Goal: Task Accomplishment & Management: Use online tool/utility

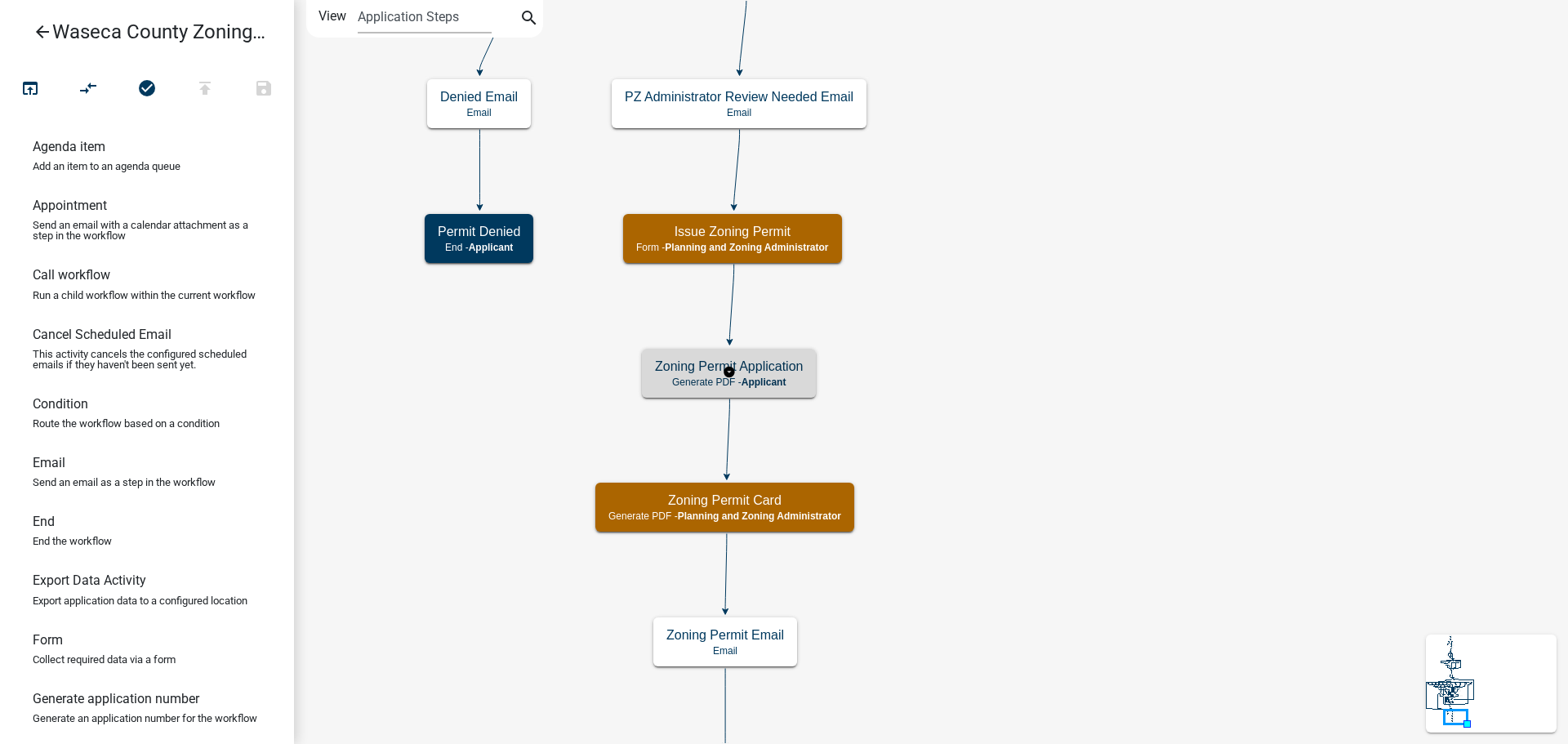
click at [763, 370] on h5 "Zoning Permit Application" at bounding box center [729, 366] width 148 height 16
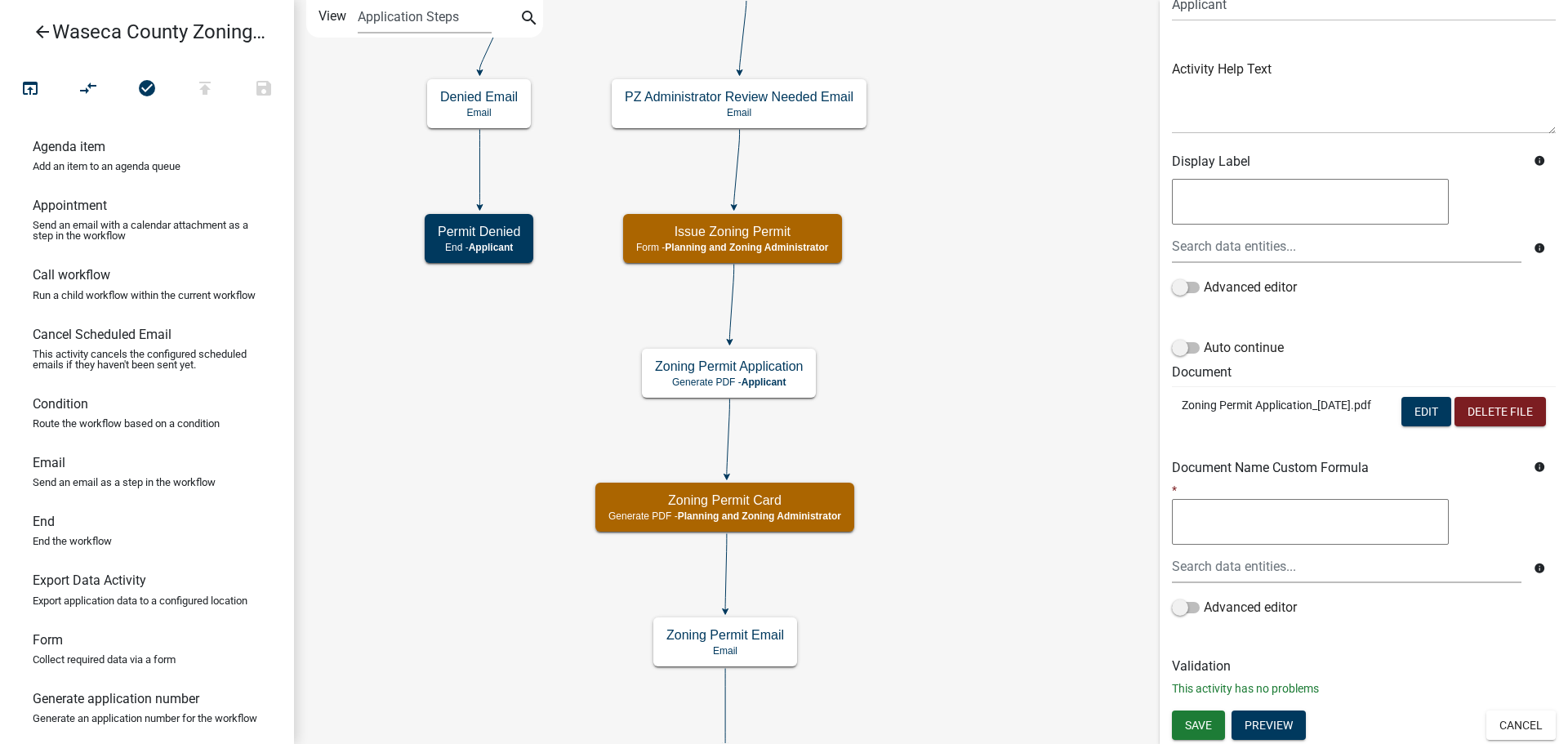
scroll to position [184, 0]
click at [1423, 397] on button "Edit" at bounding box center [1426, 411] width 50 height 29
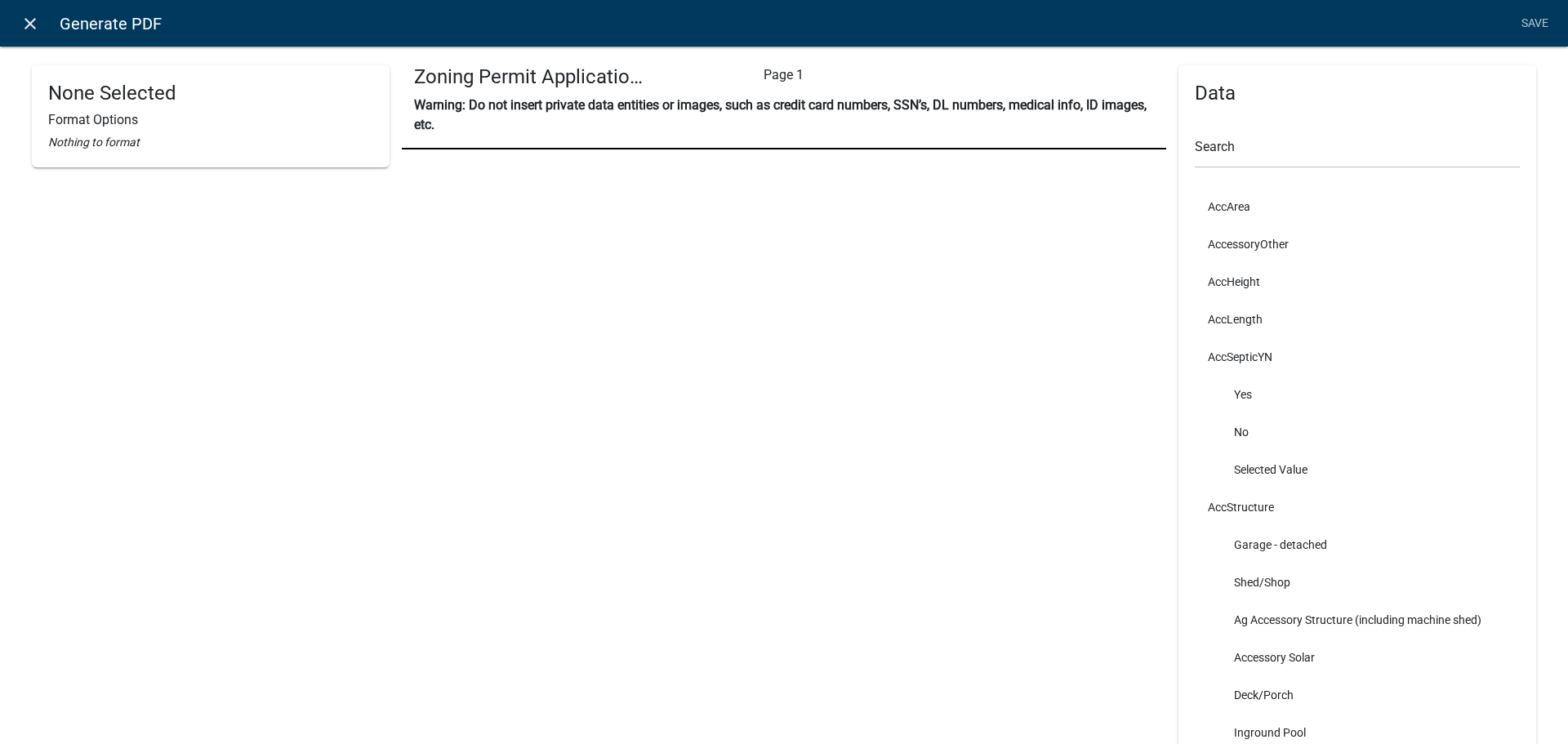
click at [33, 24] on icon "close" at bounding box center [31, 24] width 20 height 20
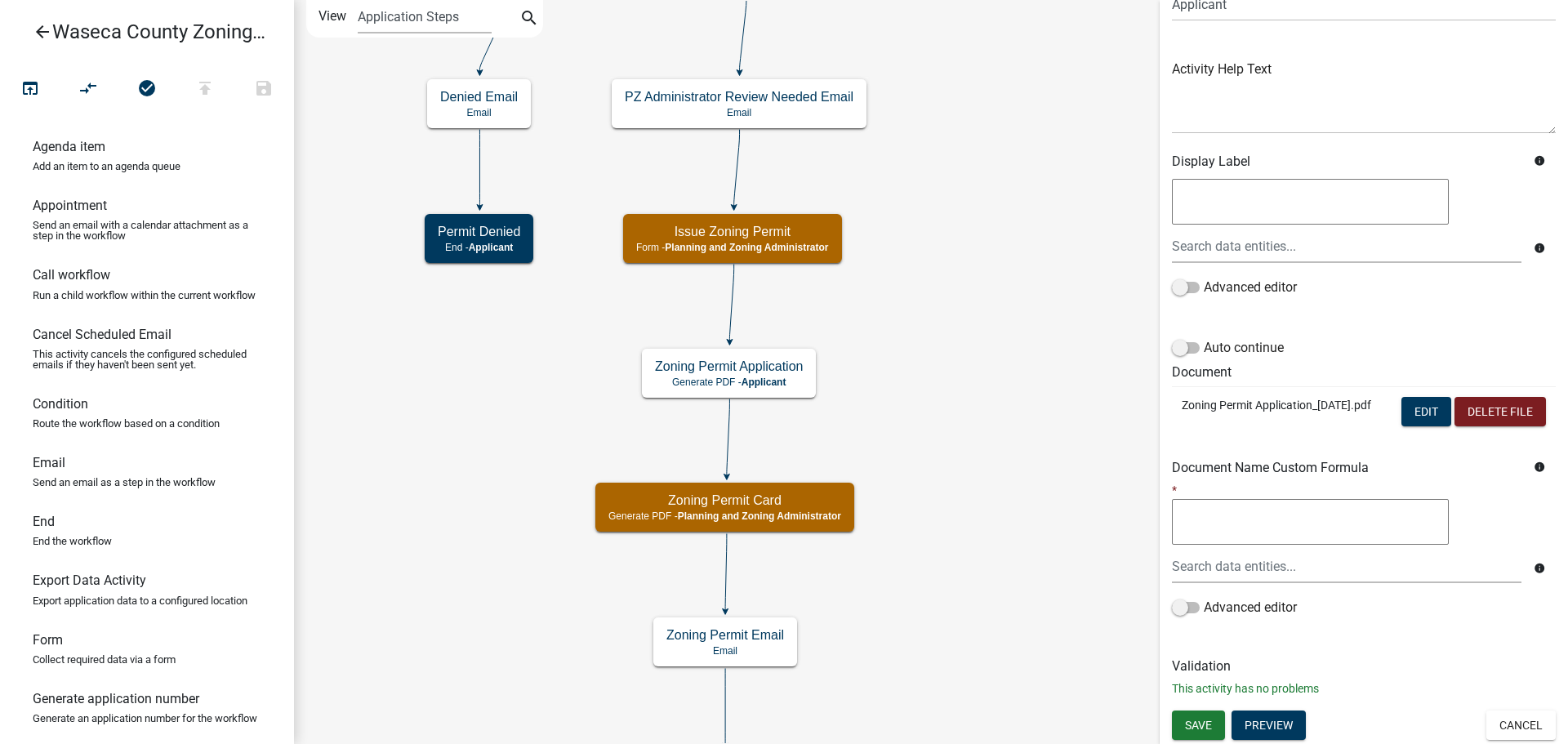
click at [1317, 424] on td "Zoning Permit Application_[DATE].pdf" at bounding box center [1280, 413] width 215 height 54
click at [1414, 397] on button "Edit" at bounding box center [1426, 411] width 50 height 29
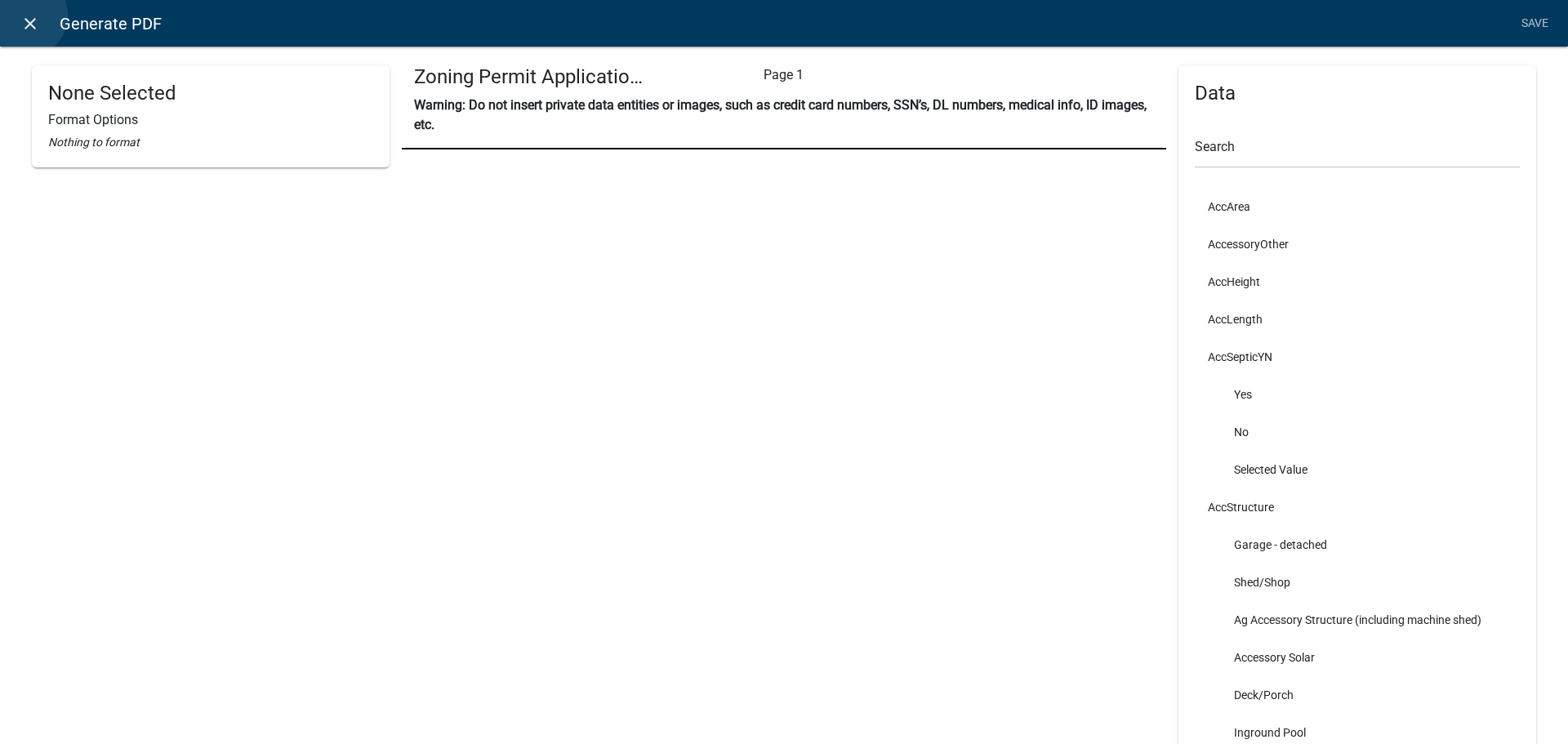
click at [26, 16] on icon "close" at bounding box center [31, 24] width 20 height 20
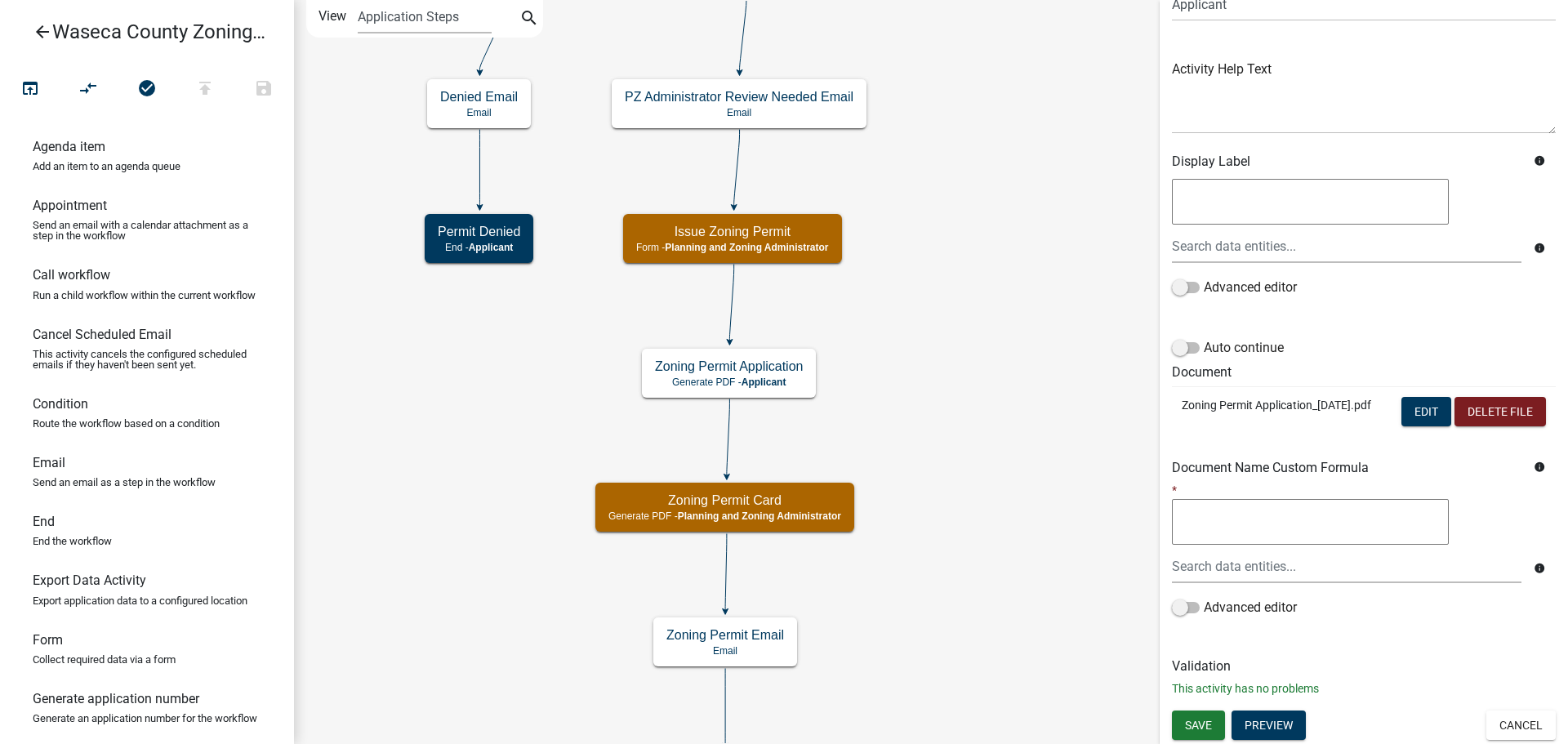
click at [1286, 416] on td "Zoning Permit Application_[DATE].pdf" at bounding box center [1280, 413] width 215 height 54
click at [1313, 430] on td "Zoning Permit Application_[DATE].pdf" at bounding box center [1280, 413] width 215 height 54
click at [1455, 409] on button "Delete File" at bounding box center [1501, 411] width 92 height 29
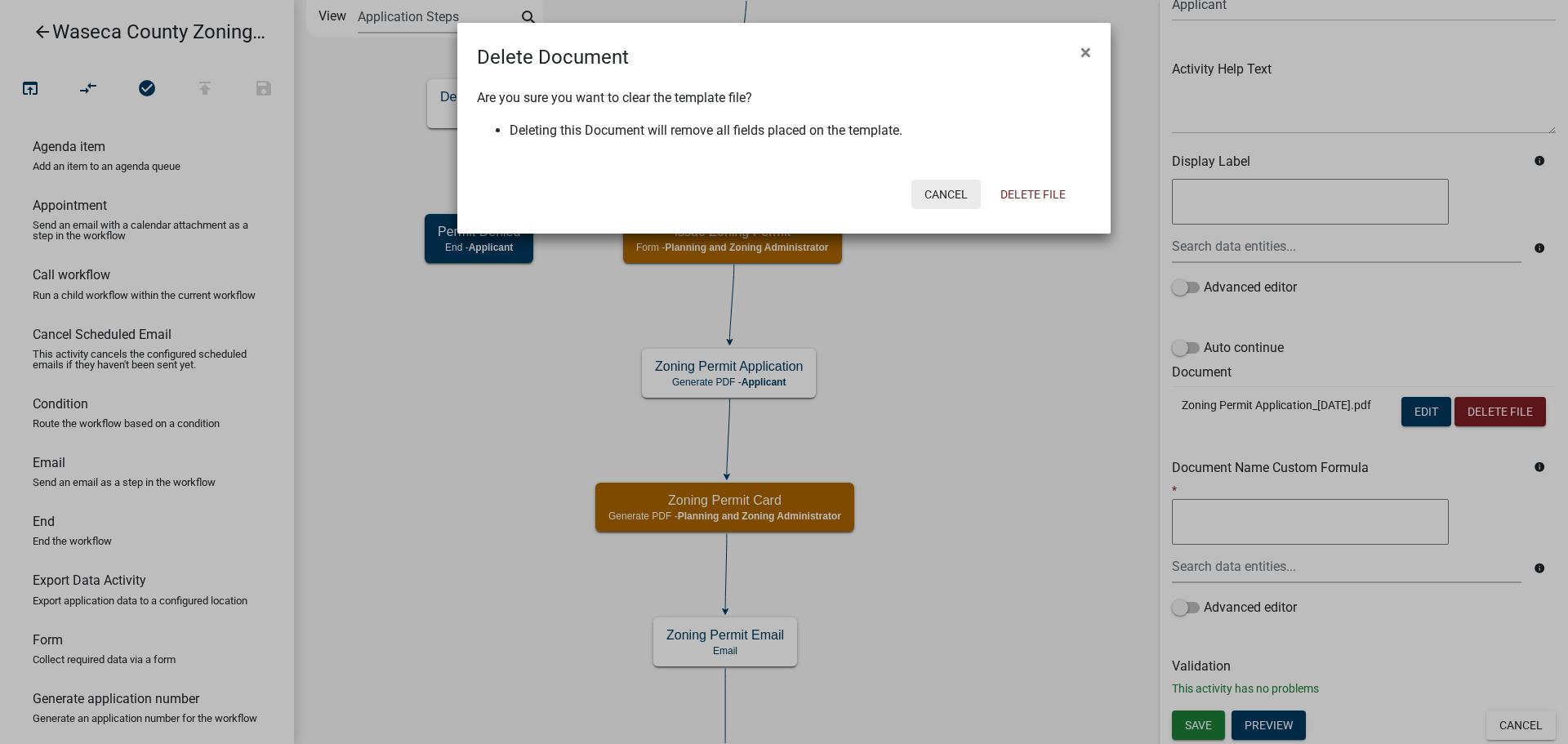
click at [961, 196] on button "Cancel" at bounding box center [946, 194] width 69 height 29
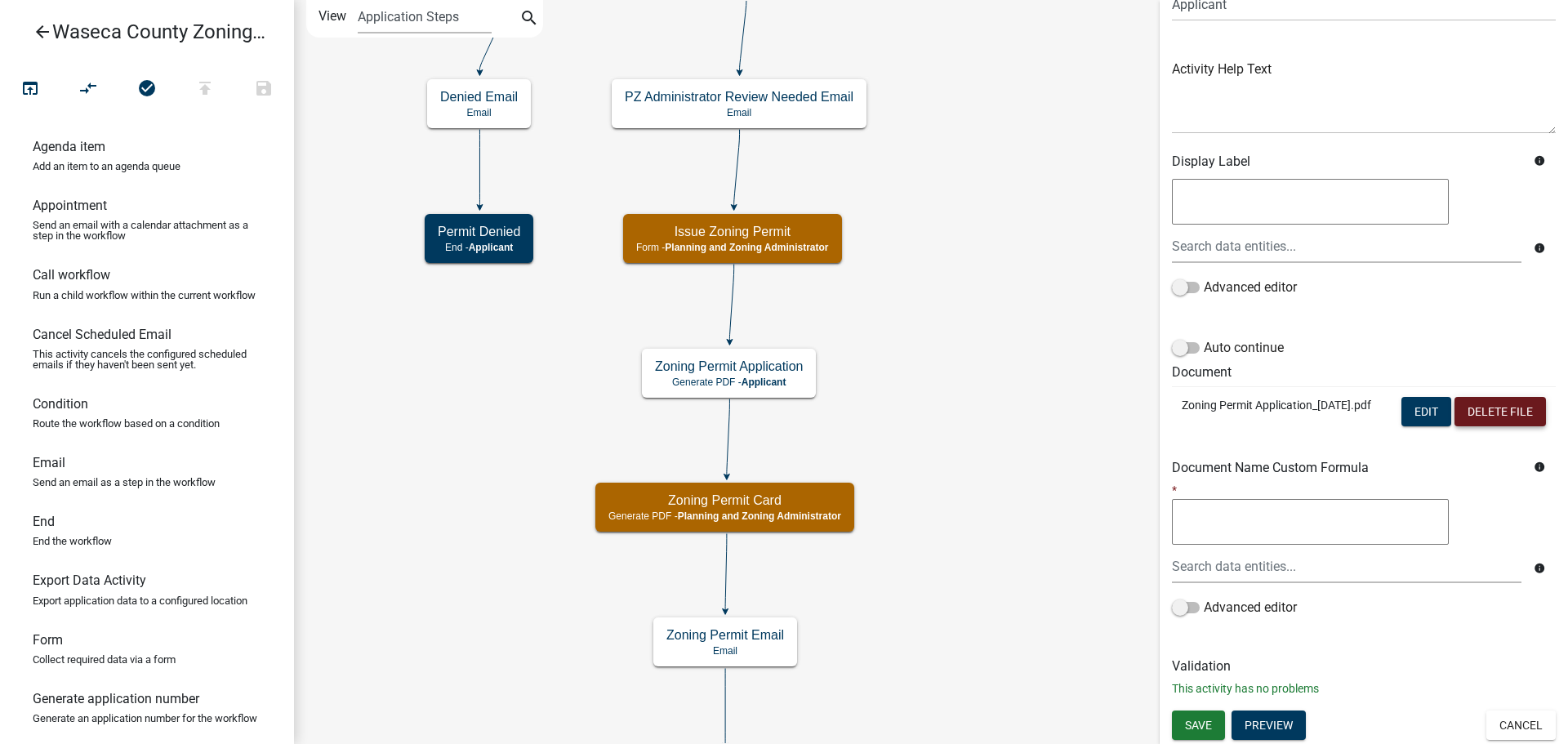
click at [1455, 418] on button "Delete File" at bounding box center [1501, 411] width 92 height 29
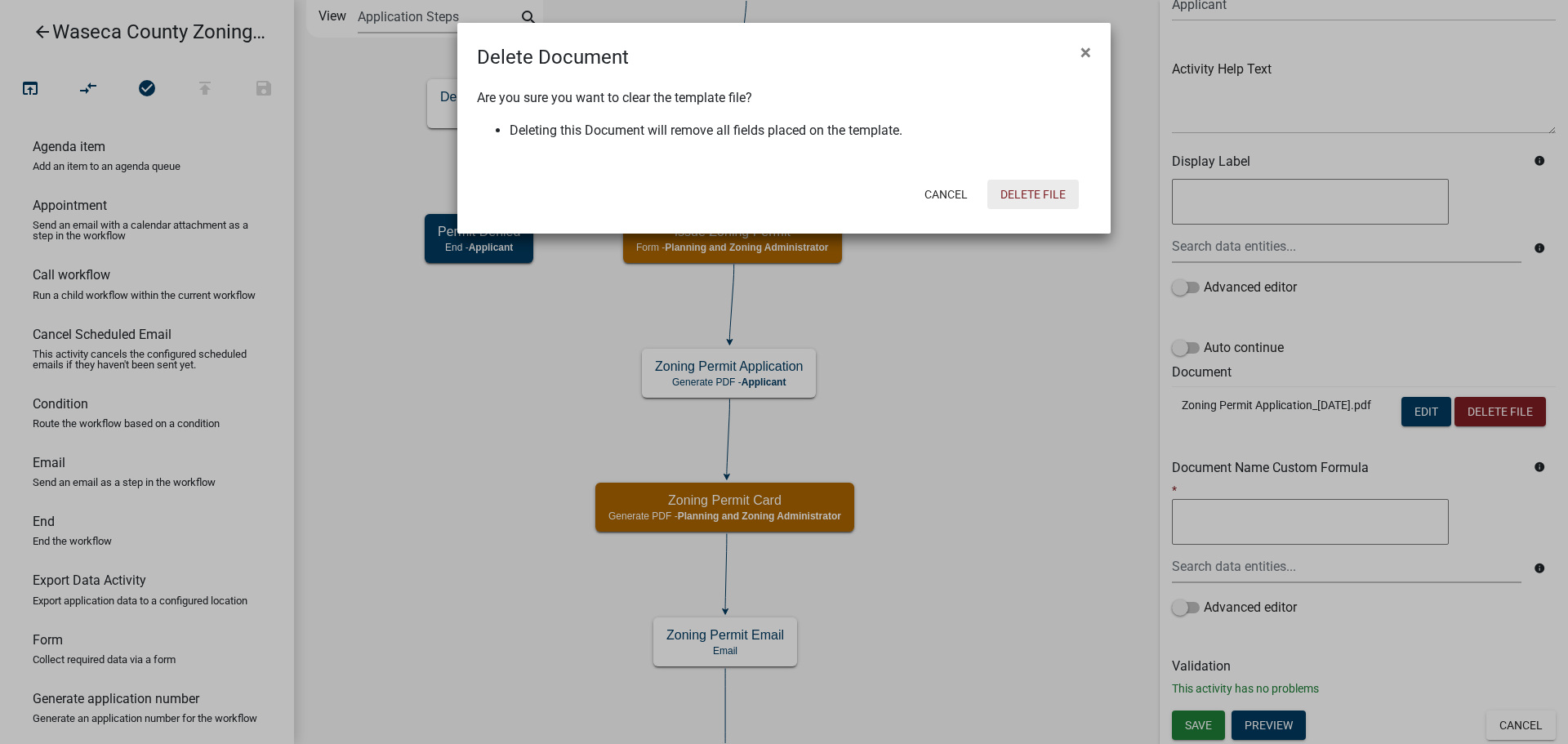
click at [1043, 190] on button "Delete File" at bounding box center [1033, 194] width 92 height 29
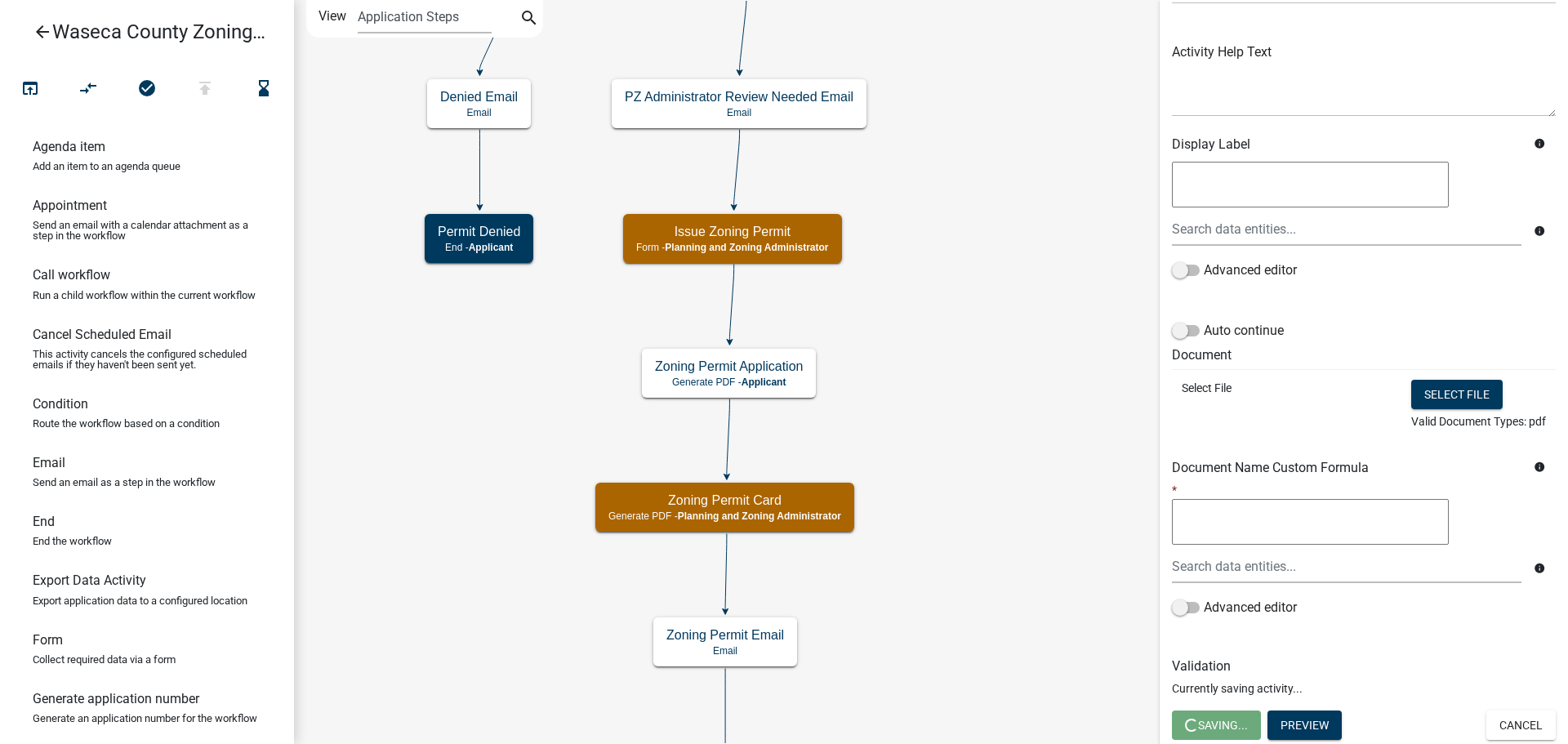
scroll to position [167, 0]
click at [1475, 384] on button "Select file" at bounding box center [1457, 394] width 92 height 29
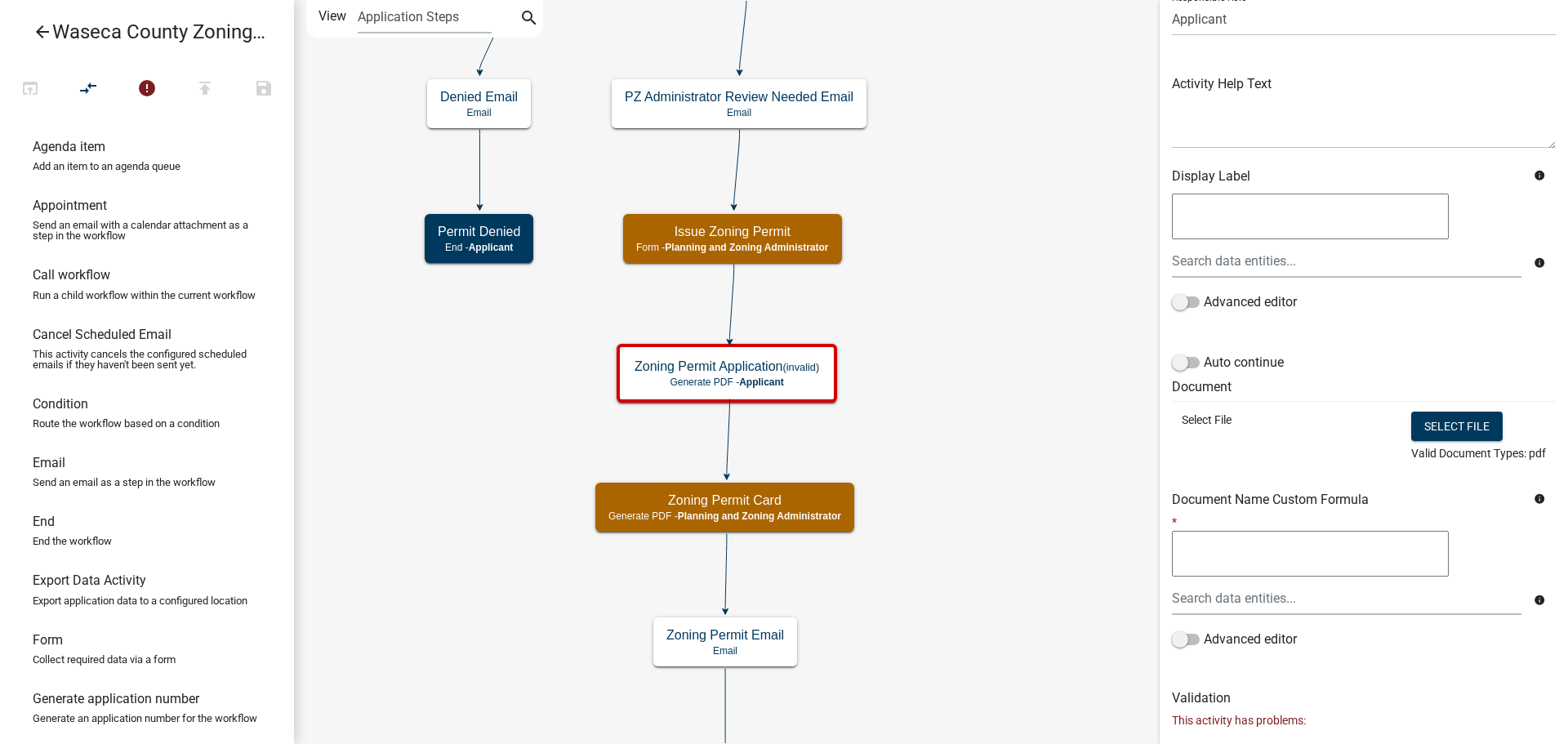
scroll to position [205, 0]
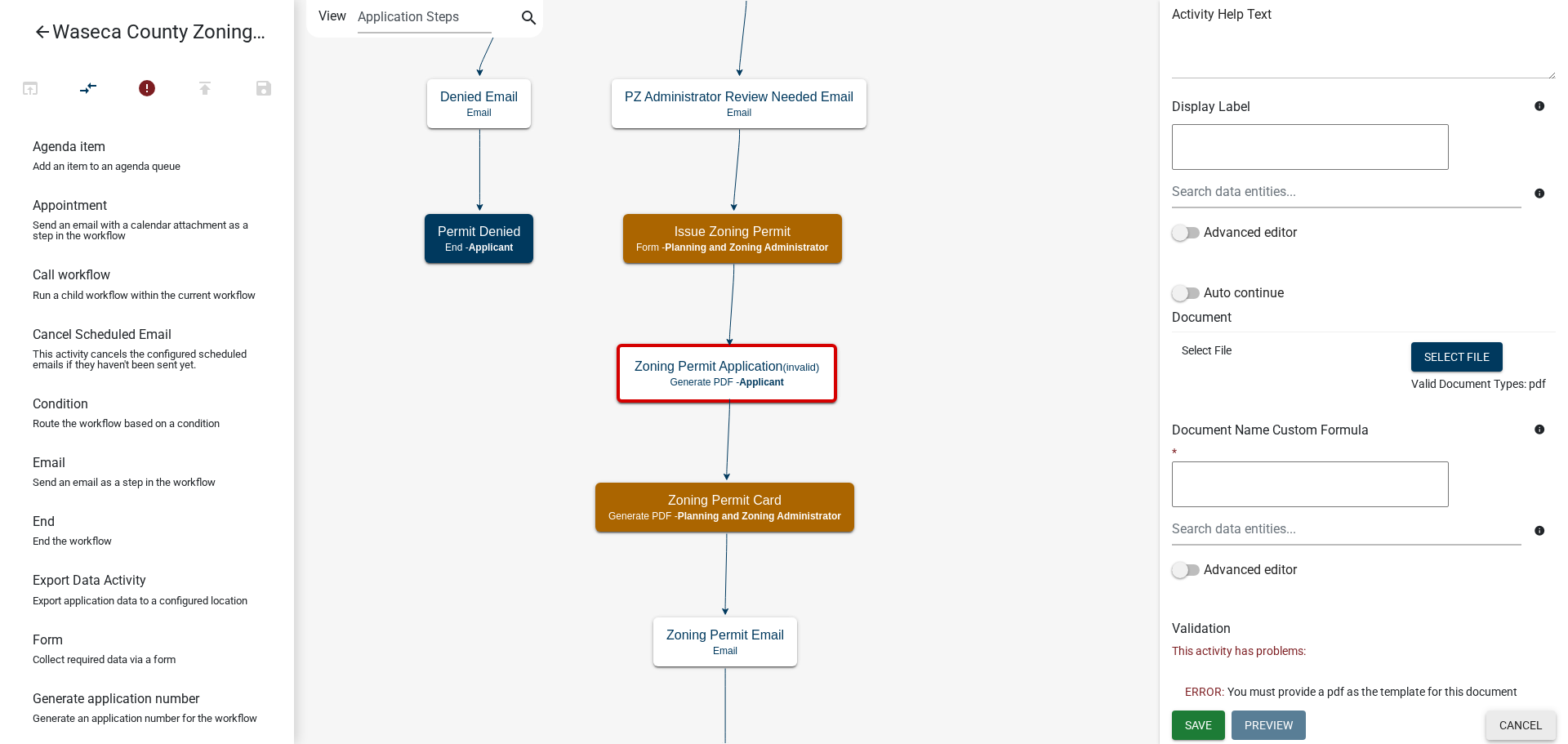
click at [1520, 728] on button "Cancel" at bounding box center [1521, 724] width 69 height 29
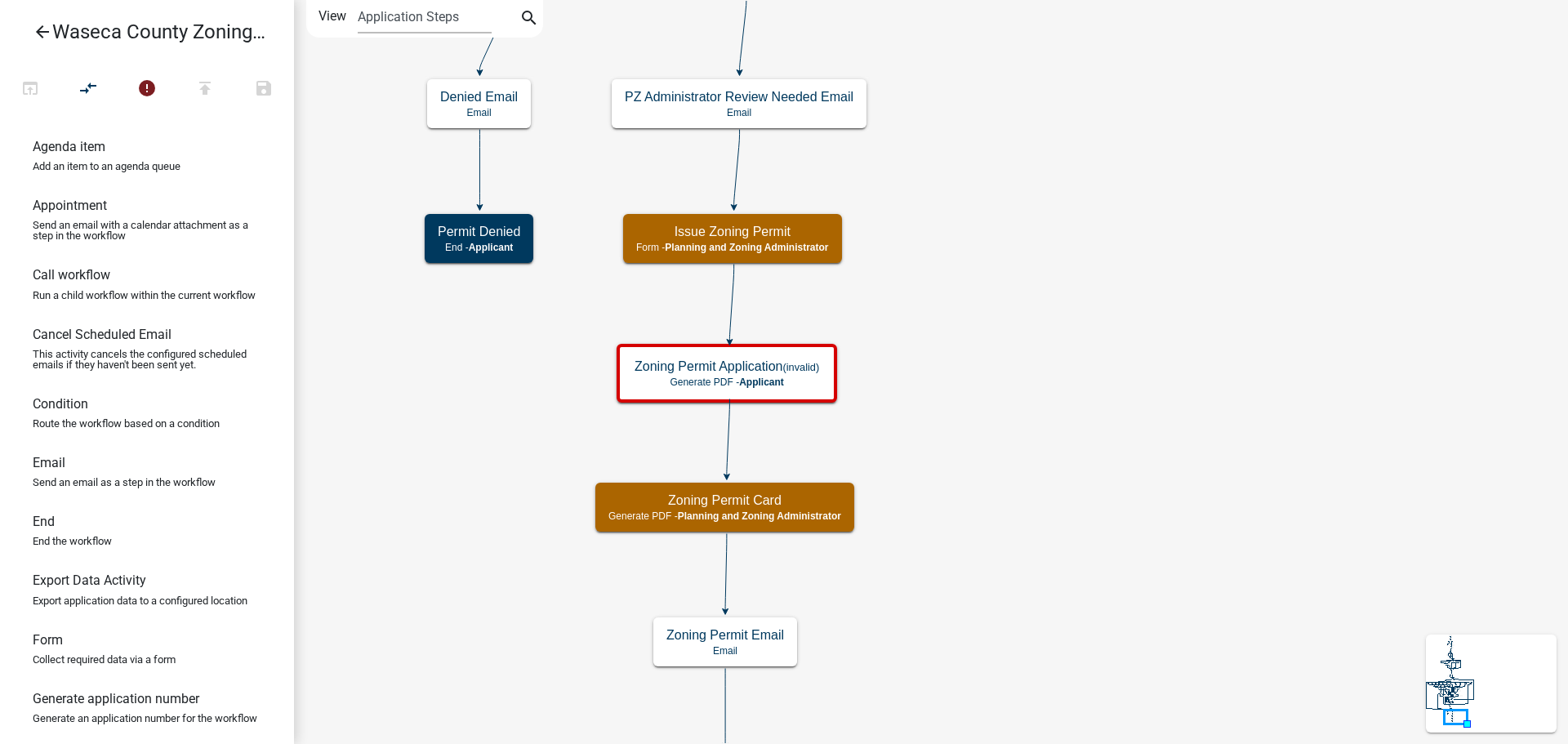
scroll to position [0, 0]
click at [1093, 287] on icon "Start Start - Applicant Construction Request Form - Applicant Require User Requ…" at bounding box center [1129, 402] width 1669 height 802
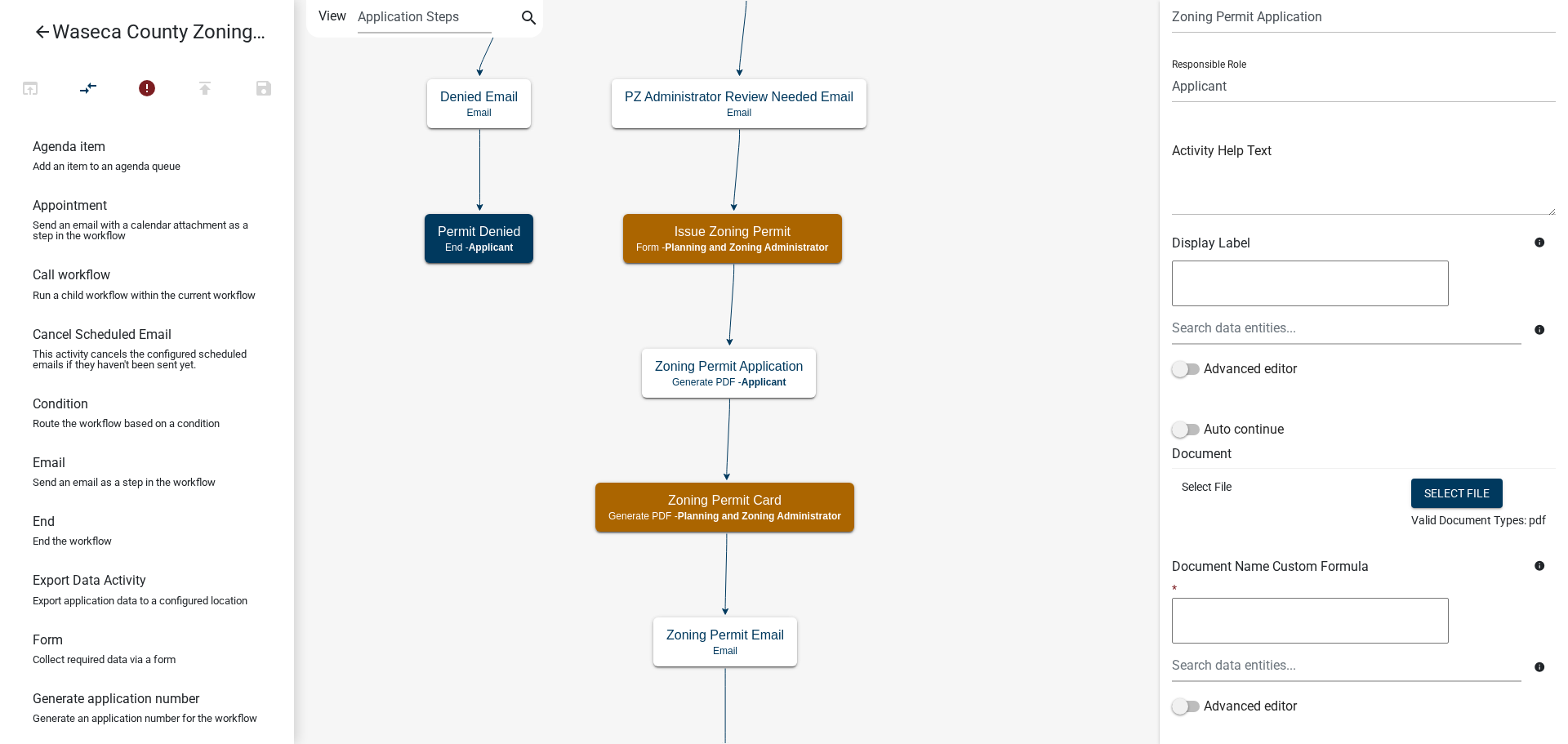
scroll to position [167, 0]
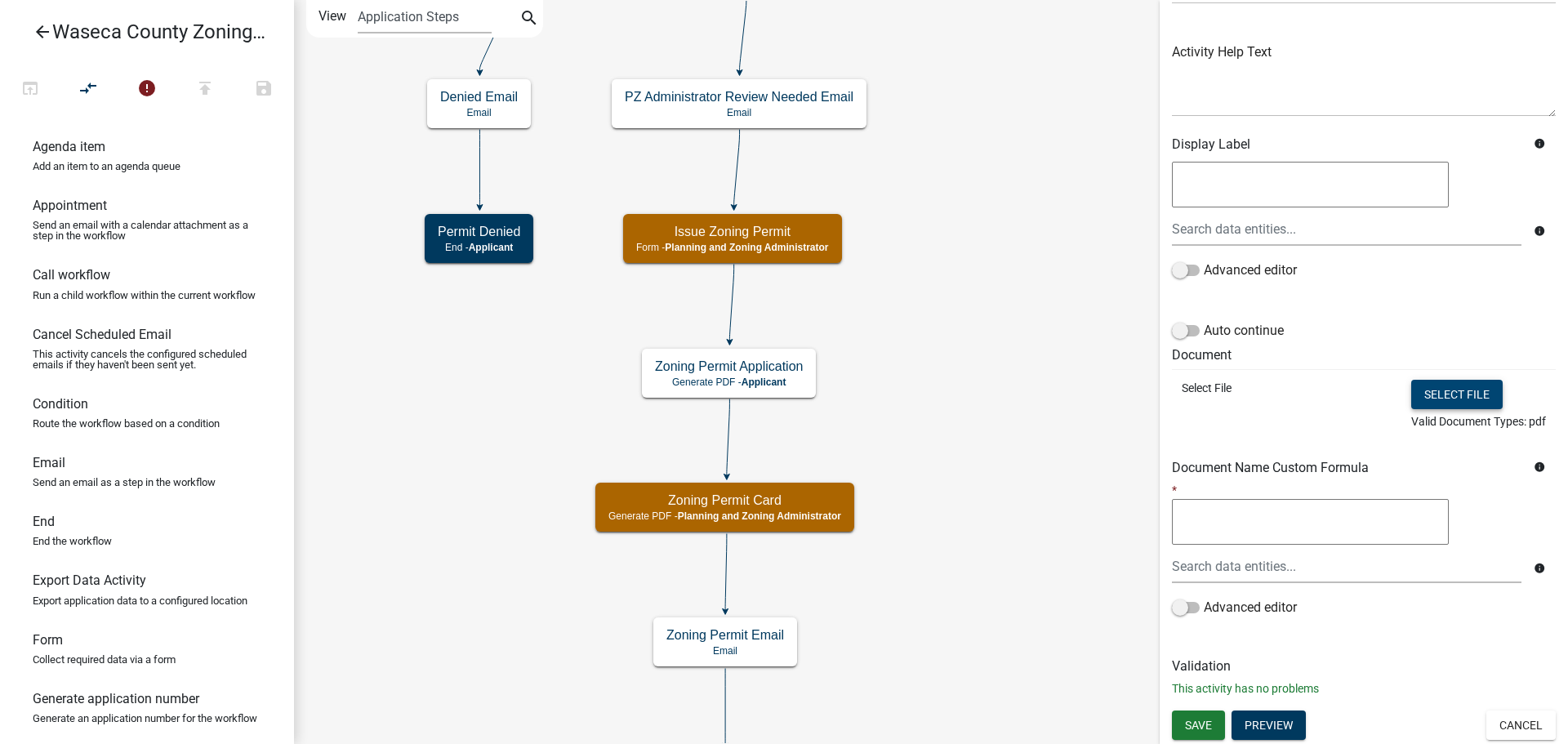
click at [1454, 396] on button "Select file" at bounding box center [1457, 394] width 92 height 29
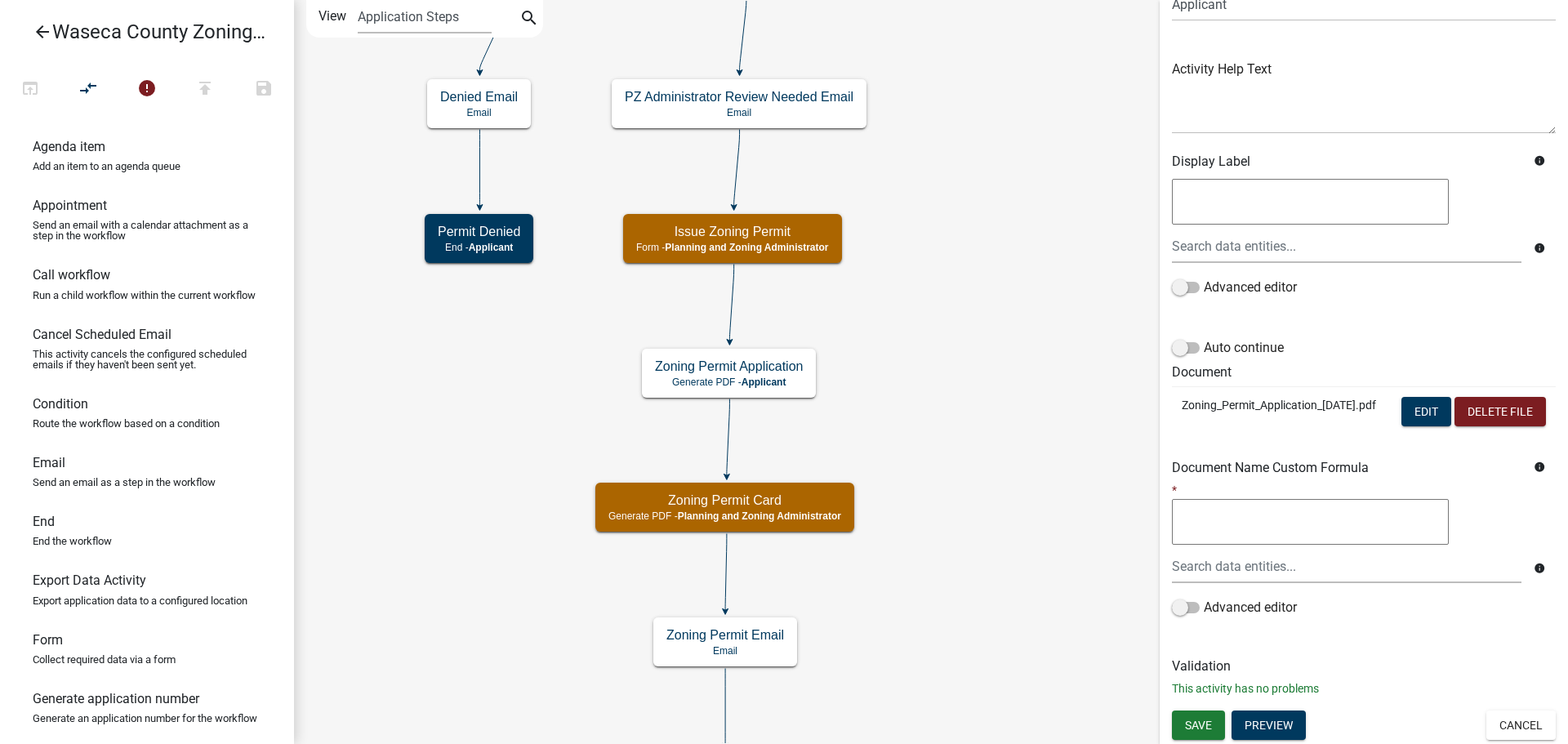
click at [1262, 440] on td "Zoning_Permit_Application_[DATE].pdf" at bounding box center [1281, 413] width 217 height 54
click at [1414, 397] on button "Edit" at bounding box center [1426, 411] width 50 height 29
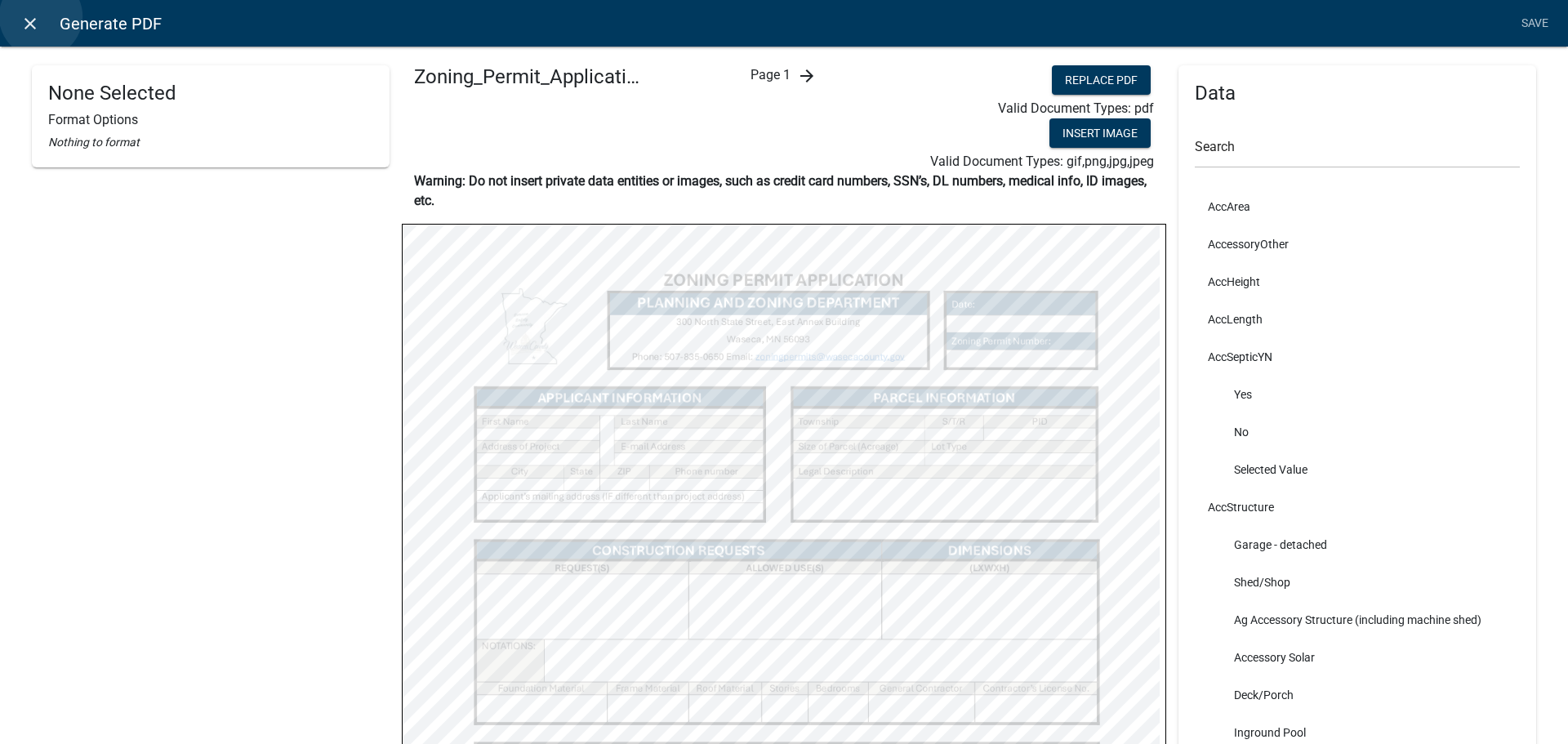
click at [41, 17] on link "close" at bounding box center [30, 23] width 33 height 33
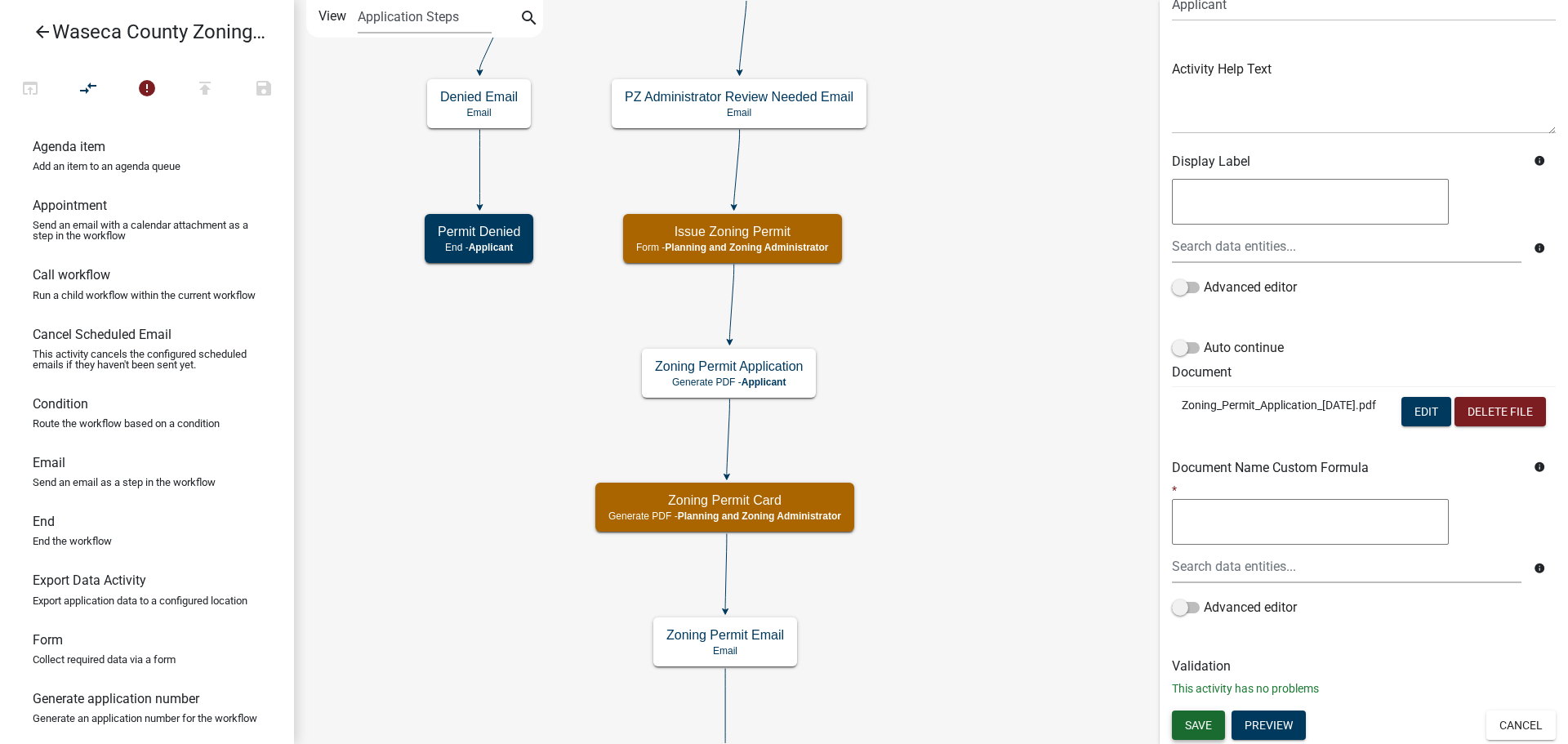
click at [1183, 727] on button "Save" at bounding box center [1199, 724] width 53 height 29
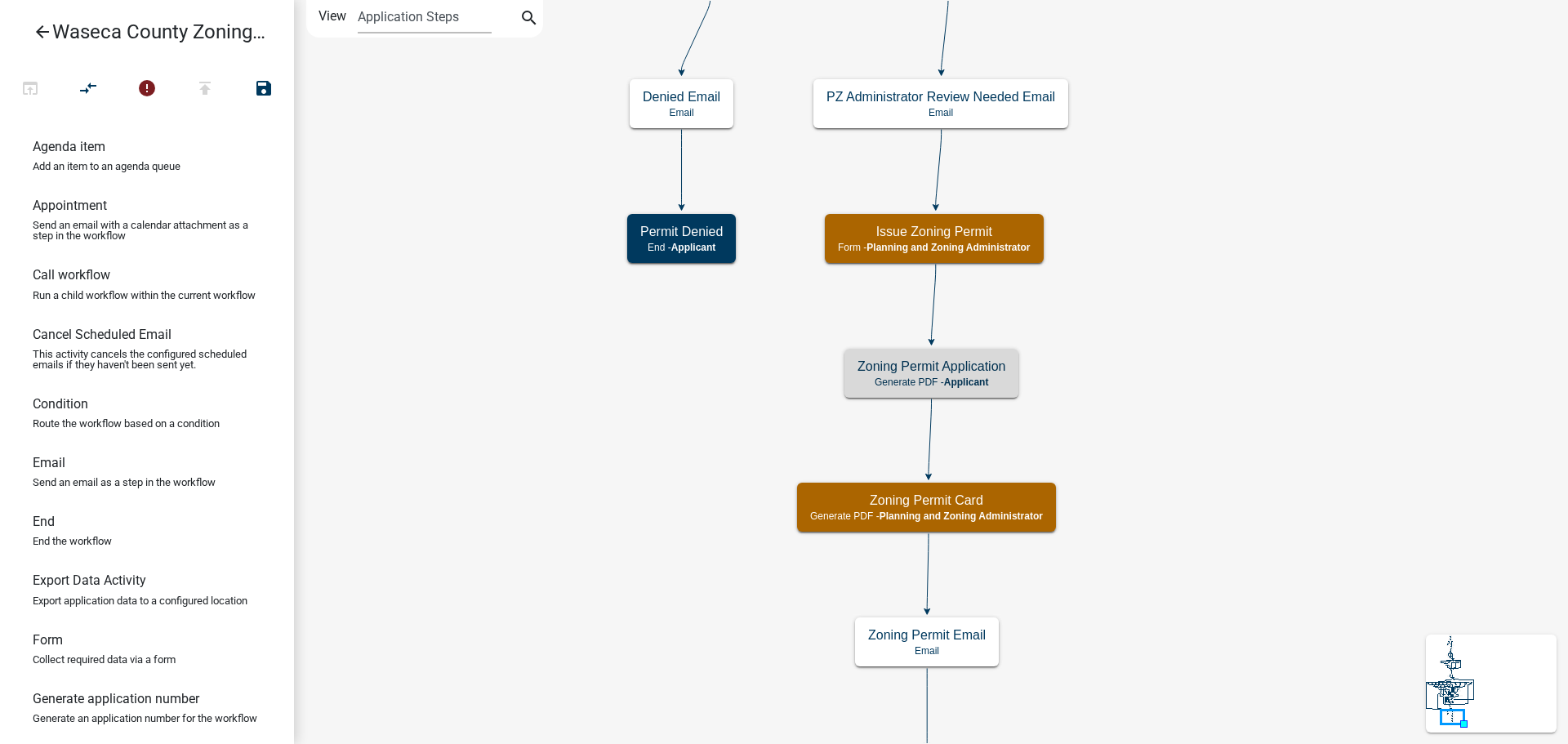
scroll to position [0, 0]
click at [1129, 404] on icon "Start Start - Applicant Construction Request Form - Applicant Require User Requ…" at bounding box center [1230, 402] width 1870 height 802
click at [660, 379] on icon "Start Start - Applicant Construction Request Form - Applicant Require User Requ…" at bounding box center [1230, 402] width 1870 height 802
click at [605, 408] on icon "Start Start - Applicant Construction Request Form - Applicant Require User Requ…" at bounding box center [1230, 402] width 1870 height 802
click at [663, 445] on icon "Start Start - Applicant Construction Request Form - Applicant Require User Requ…" at bounding box center [1230, 402] width 1870 height 802
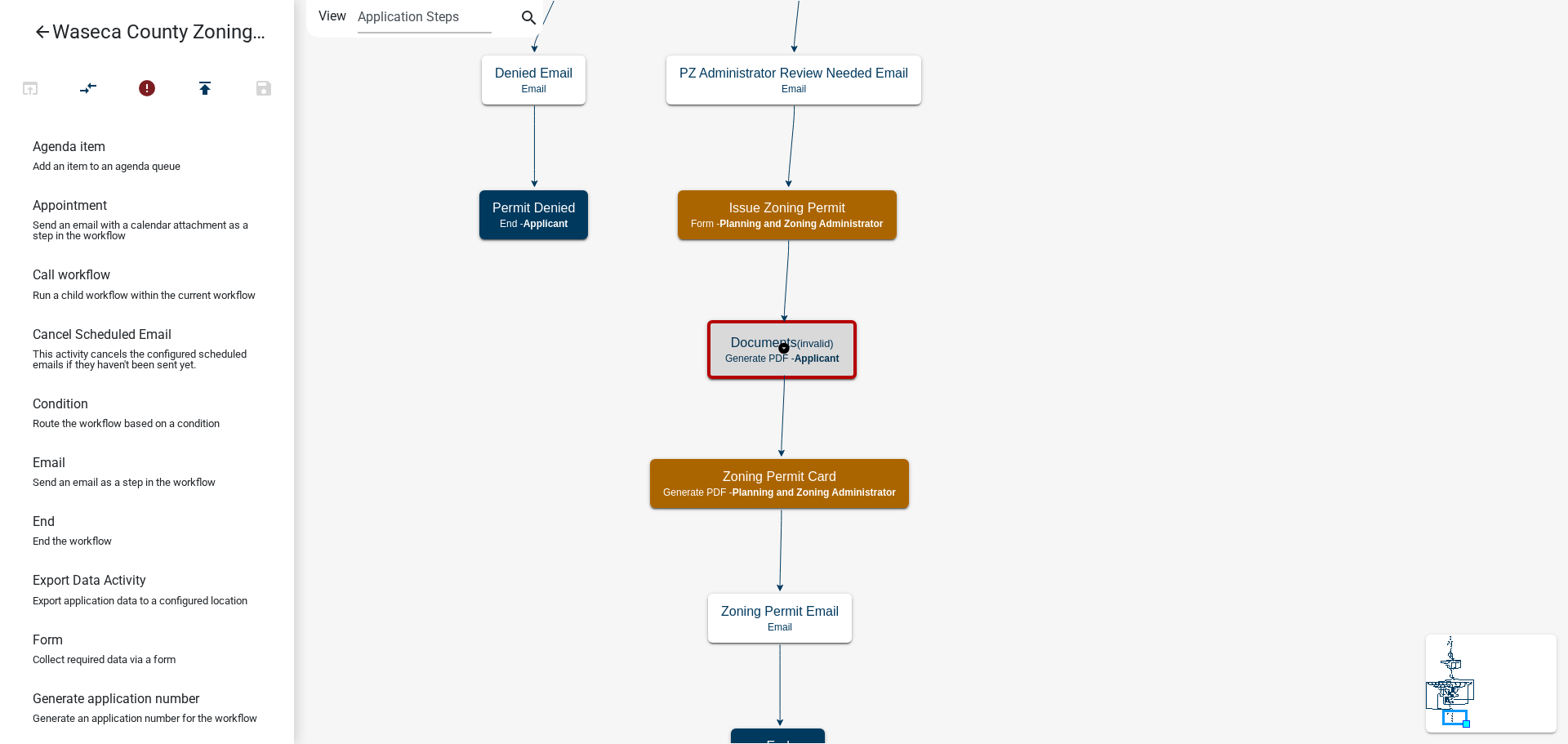
click at [834, 345] on small "(invalid)" at bounding box center [815, 343] width 37 height 12
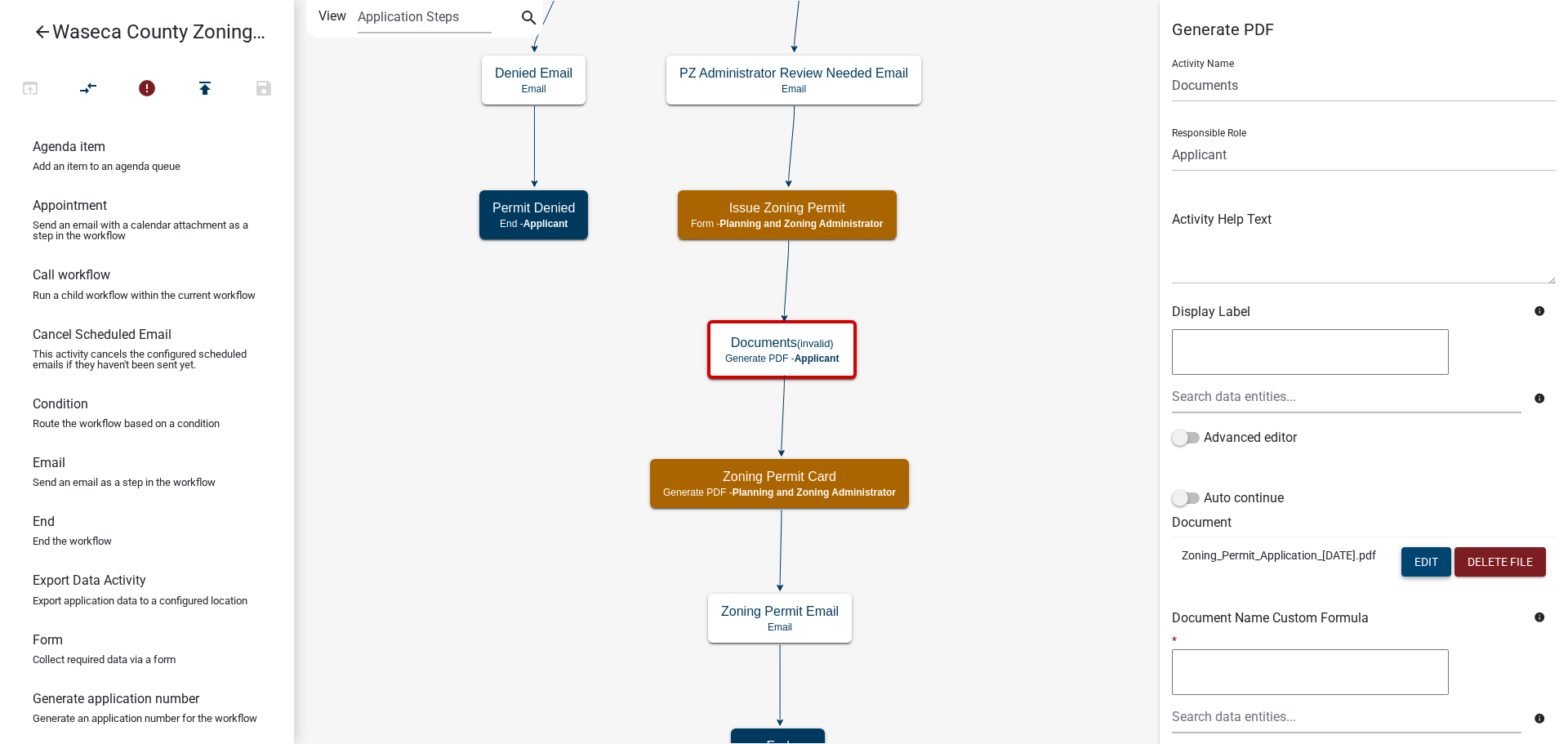
click at [1426, 558] on button "Edit" at bounding box center [1426, 561] width 50 height 29
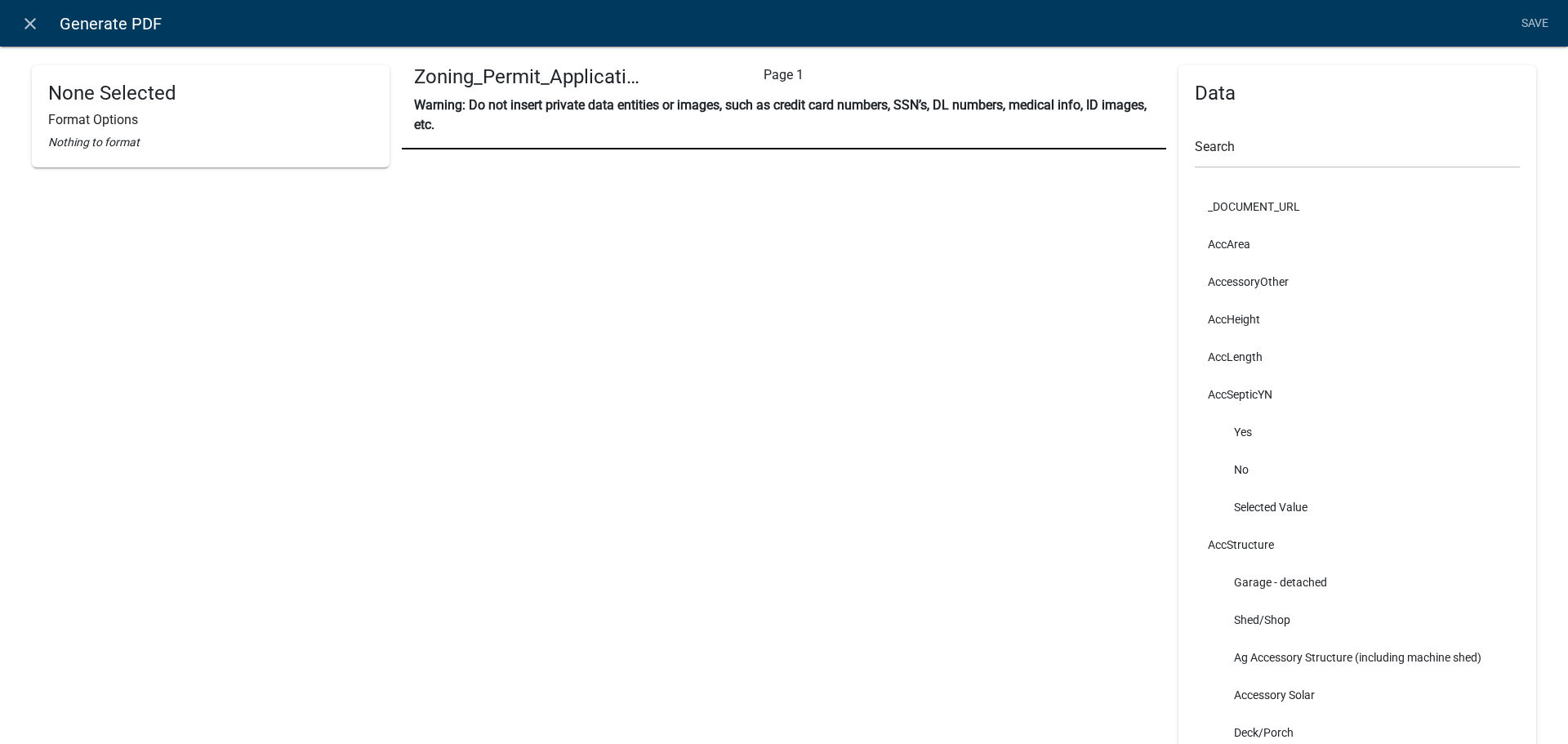
click at [302, 33] on nav "close Generate PDF Save" at bounding box center [784, 23] width 1568 height 47
click at [30, 22] on icon "close" at bounding box center [31, 24] width 20 height 20
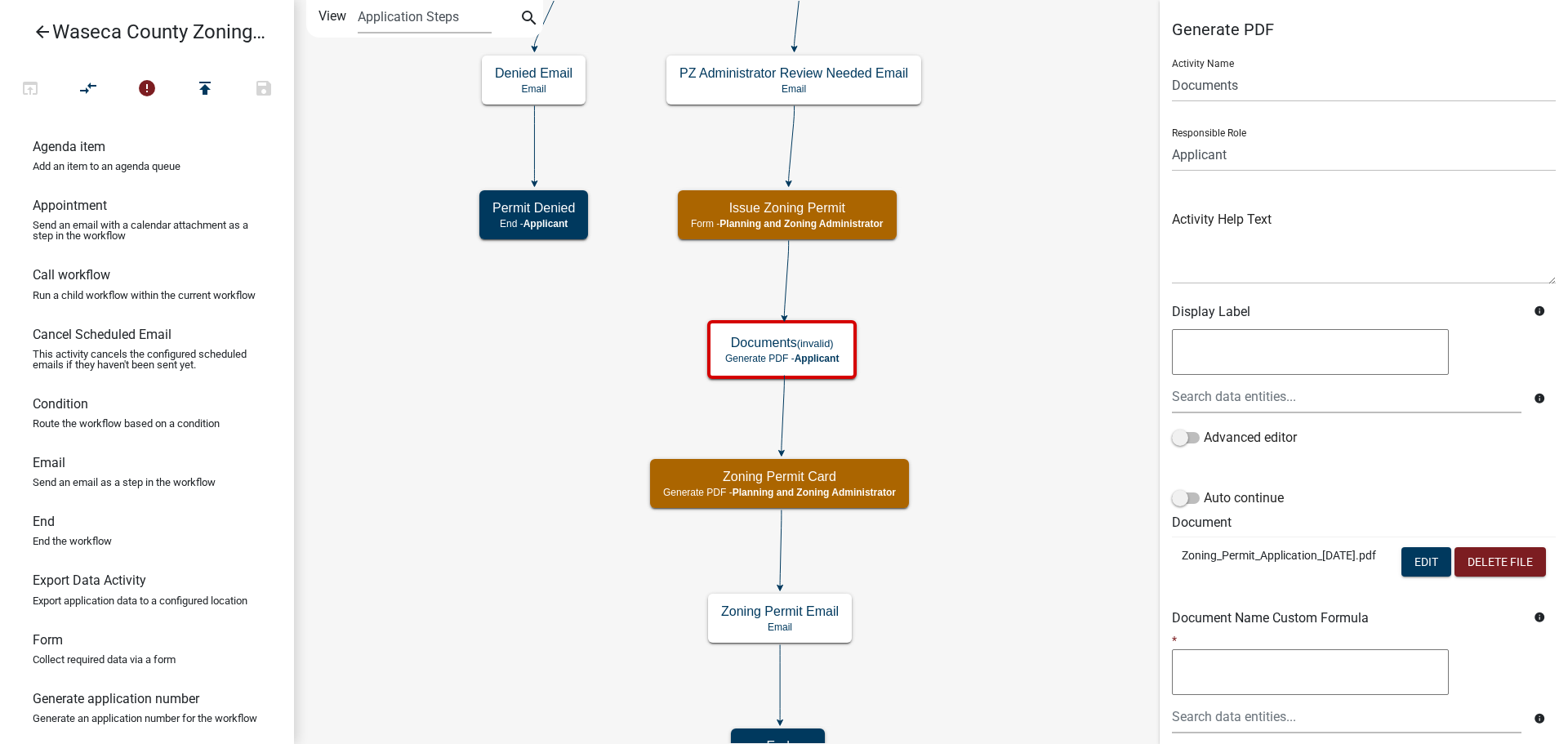
click at [1033, 371] on icon "Start Start - Applicant Construction Request Form - Applicant Require User Requ…" at bounding box center [1157, 390] width 1724 height 779
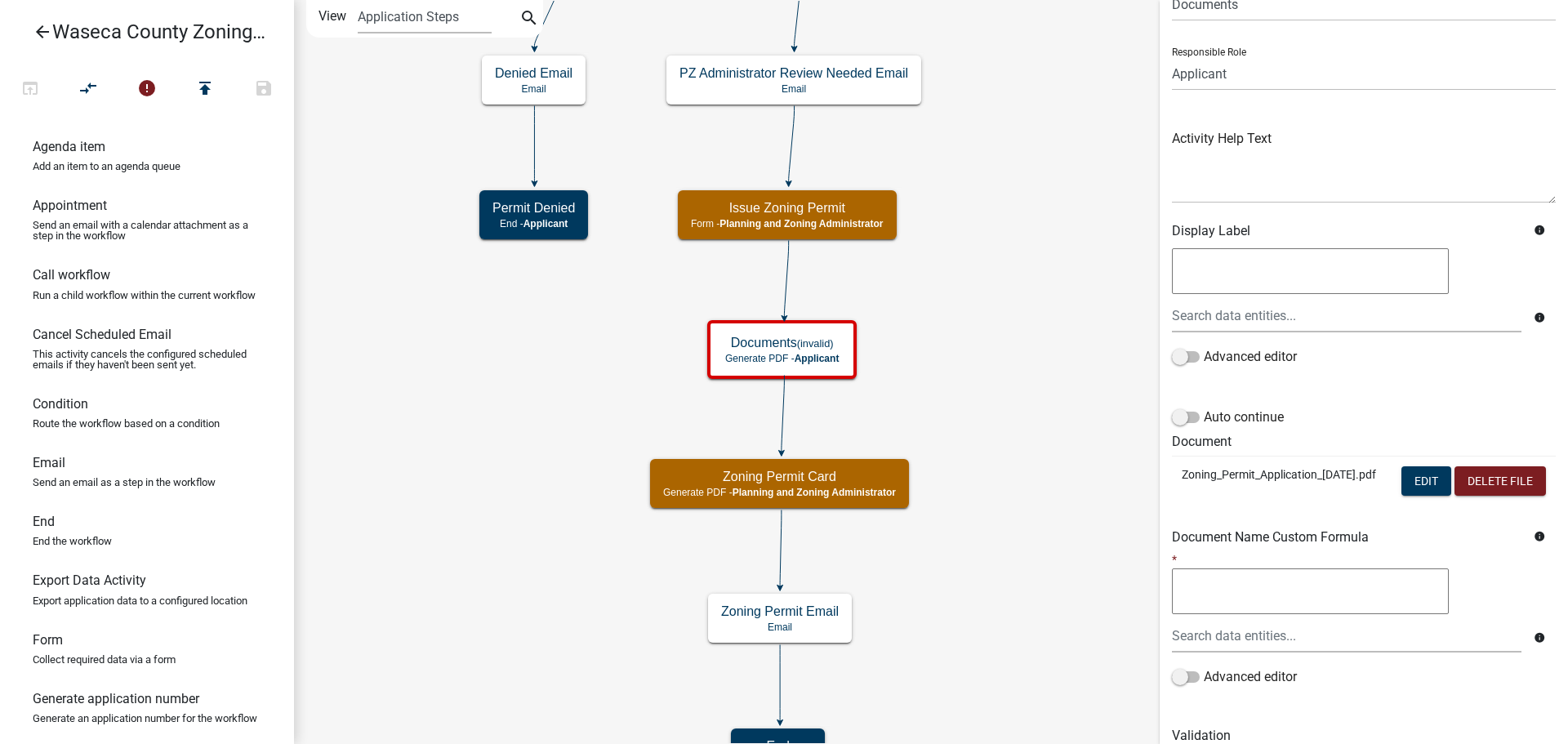
scroll to position [221, 0]
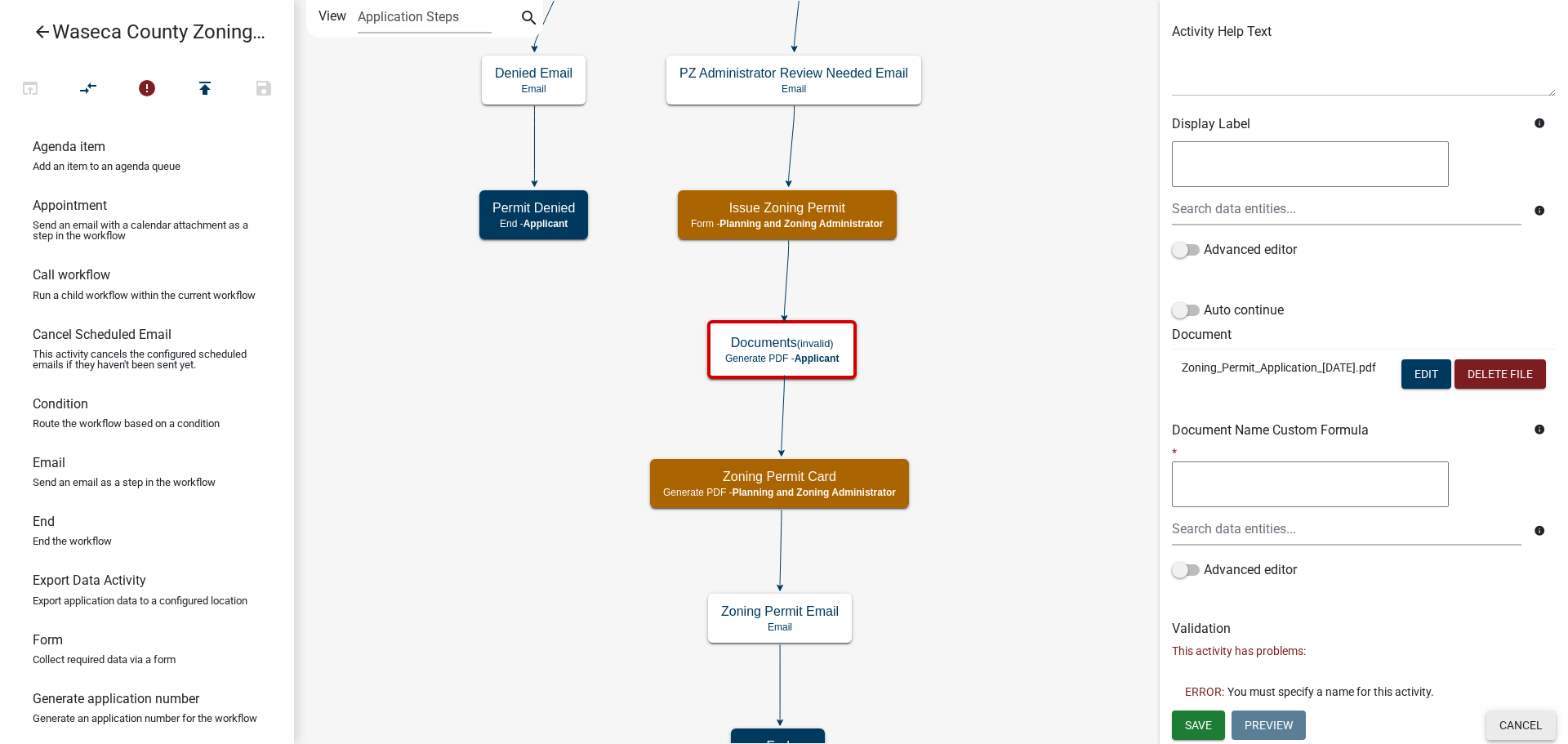
click at [1514, 725] on button "Cancel" at bounding box center [1521, 724] width 69 height 29
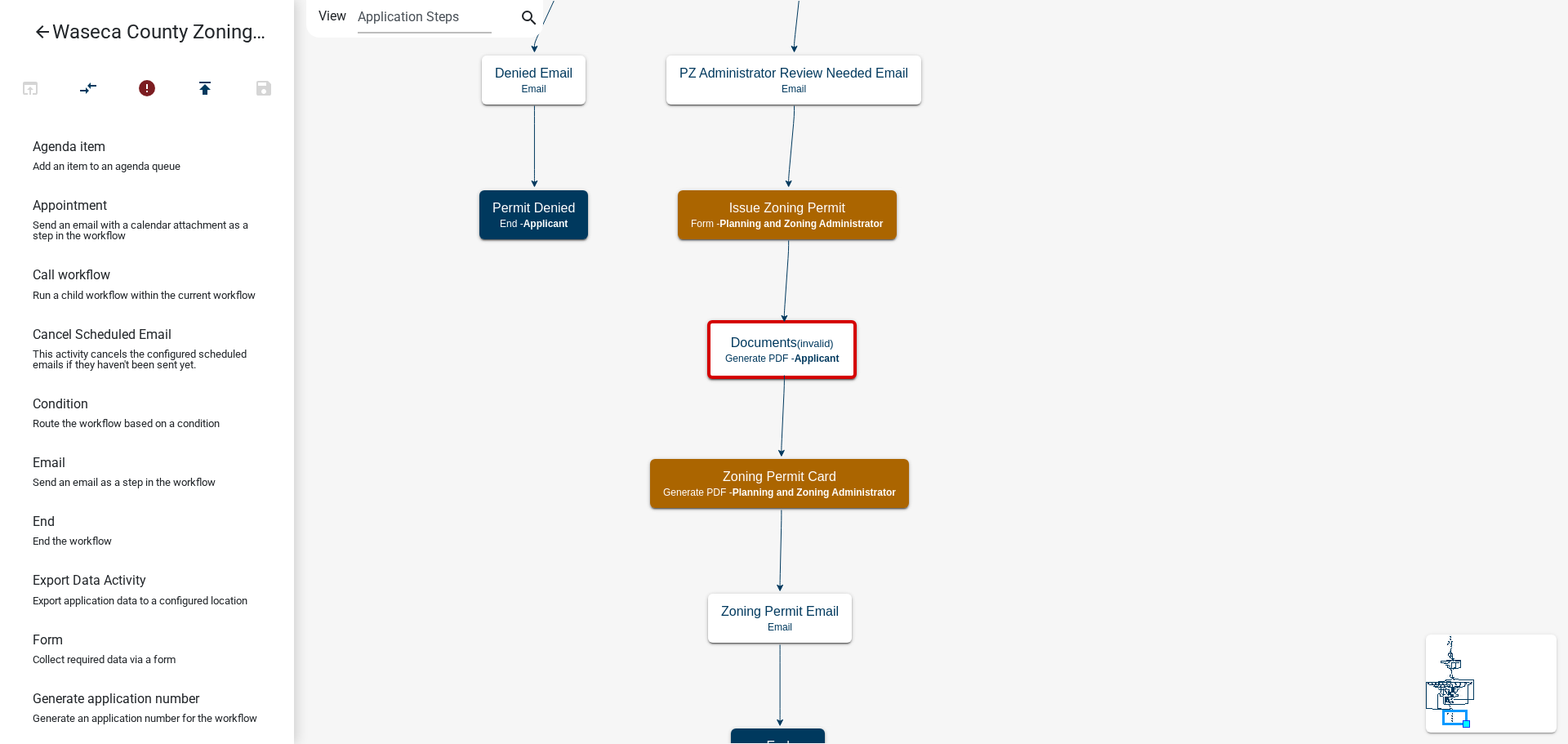
scroll to position [0, 0]
click at [508, 400] on icon "Start Start - Applicant Construction Request Form - Applicant Require User Requ…" at bounding box center [1157, 390] width 1724 height 779
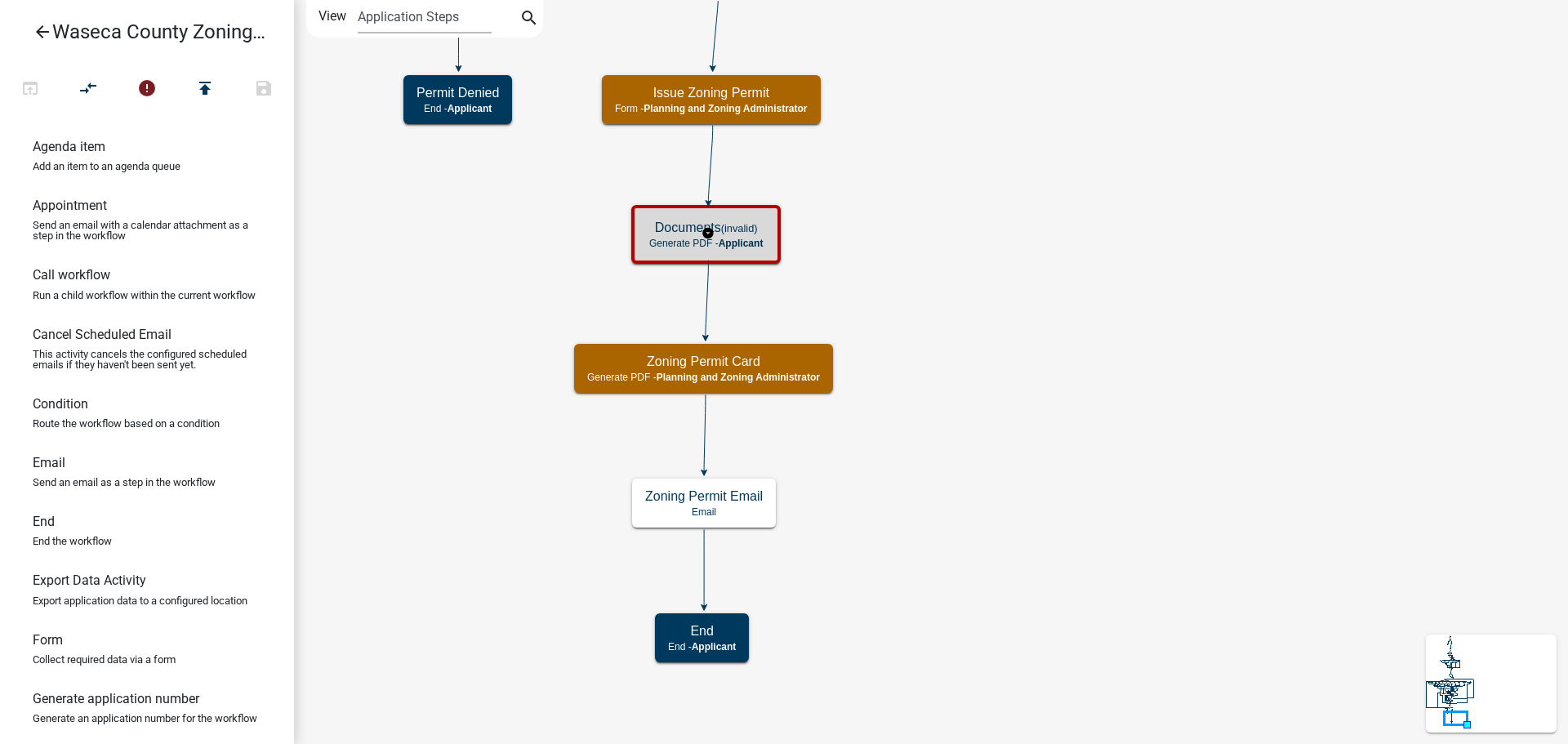
click at [754, 220] on h5 "Documents (invalid)" at bounding box center [706, 227] width 113 height 16
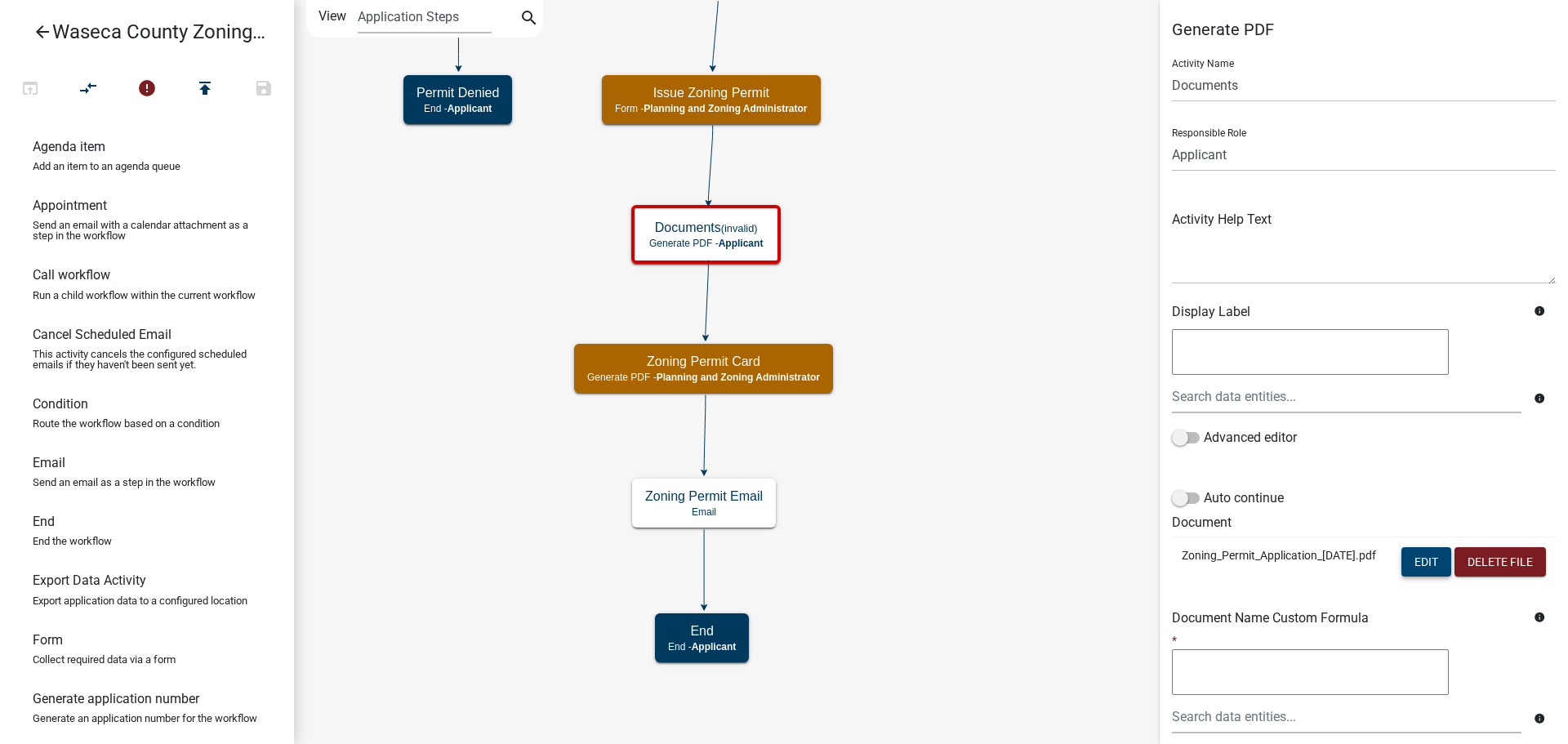
click at [1434, 563] on button "Edit" at bounding box center [1426, 561] width 50 height 29
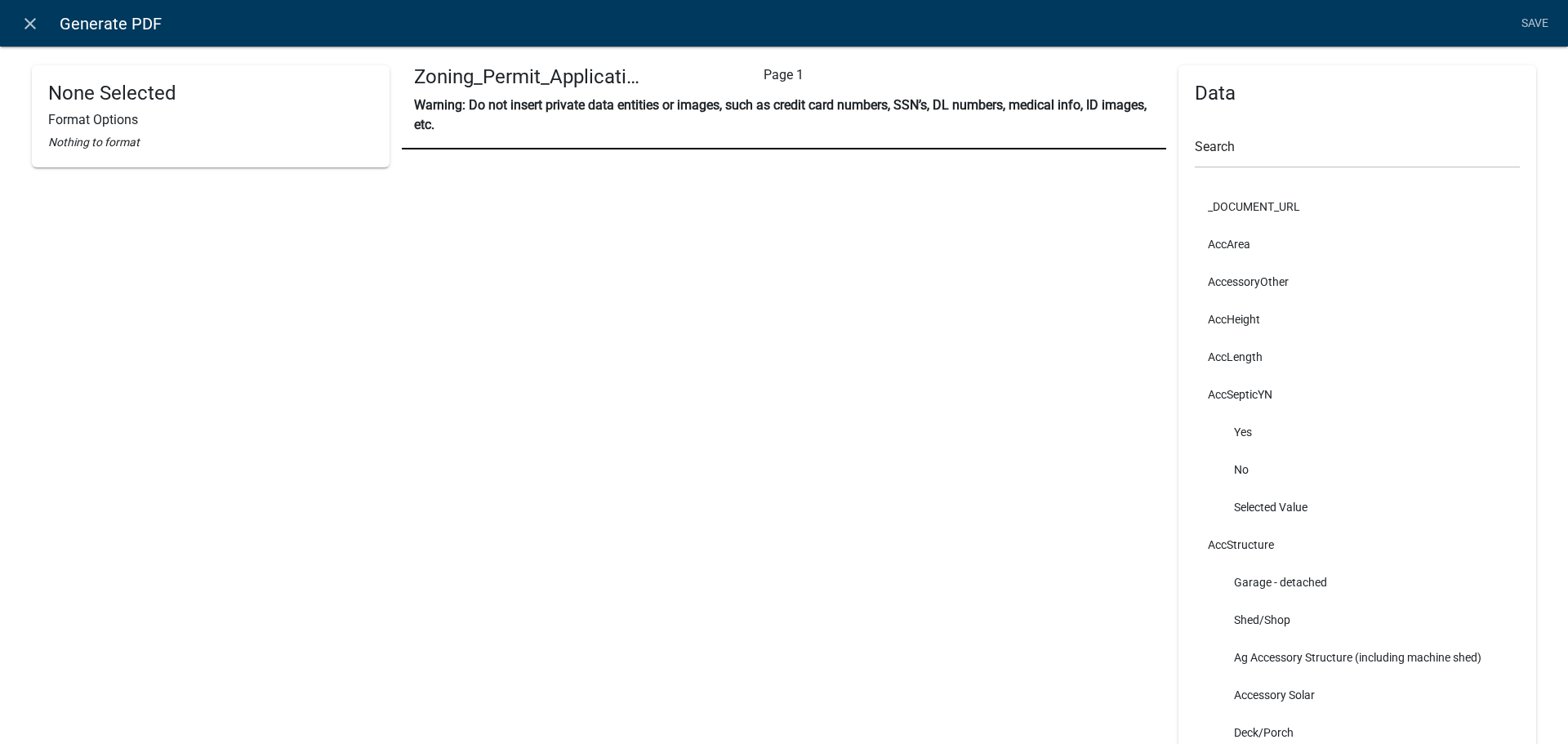
click at [868, 22] on nav "close Generate PDF Save" at bounding box center [784, 23] width 1568 height 47
click at [21, 22] on icon "close" at bounding box center [31, 24] width 20 height 20
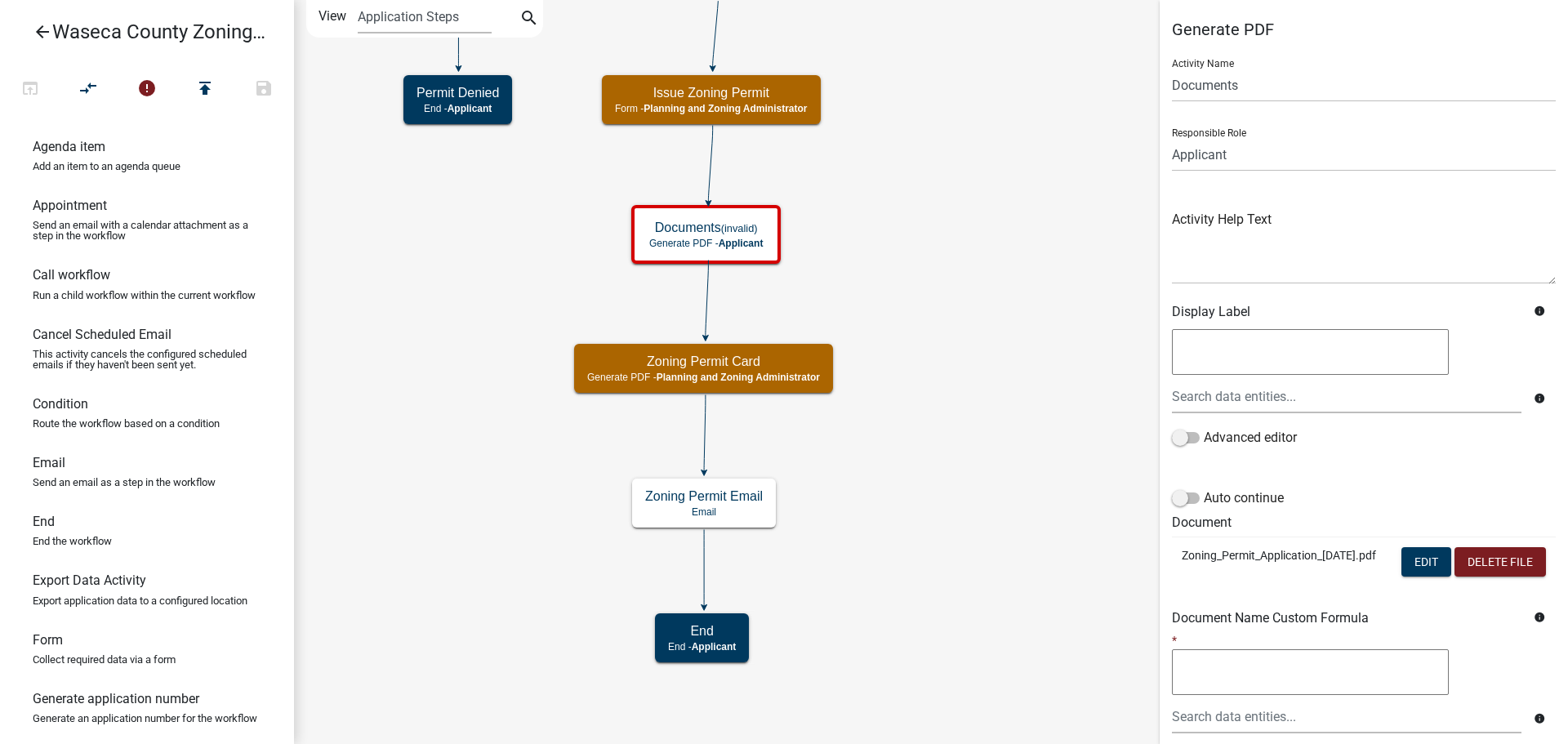
click at [960, 508] on icon "Start Start - Applicant Construction Request Form - Applicant Require User Requ…" at bounding box center [1118, 372] width 1647 height 742
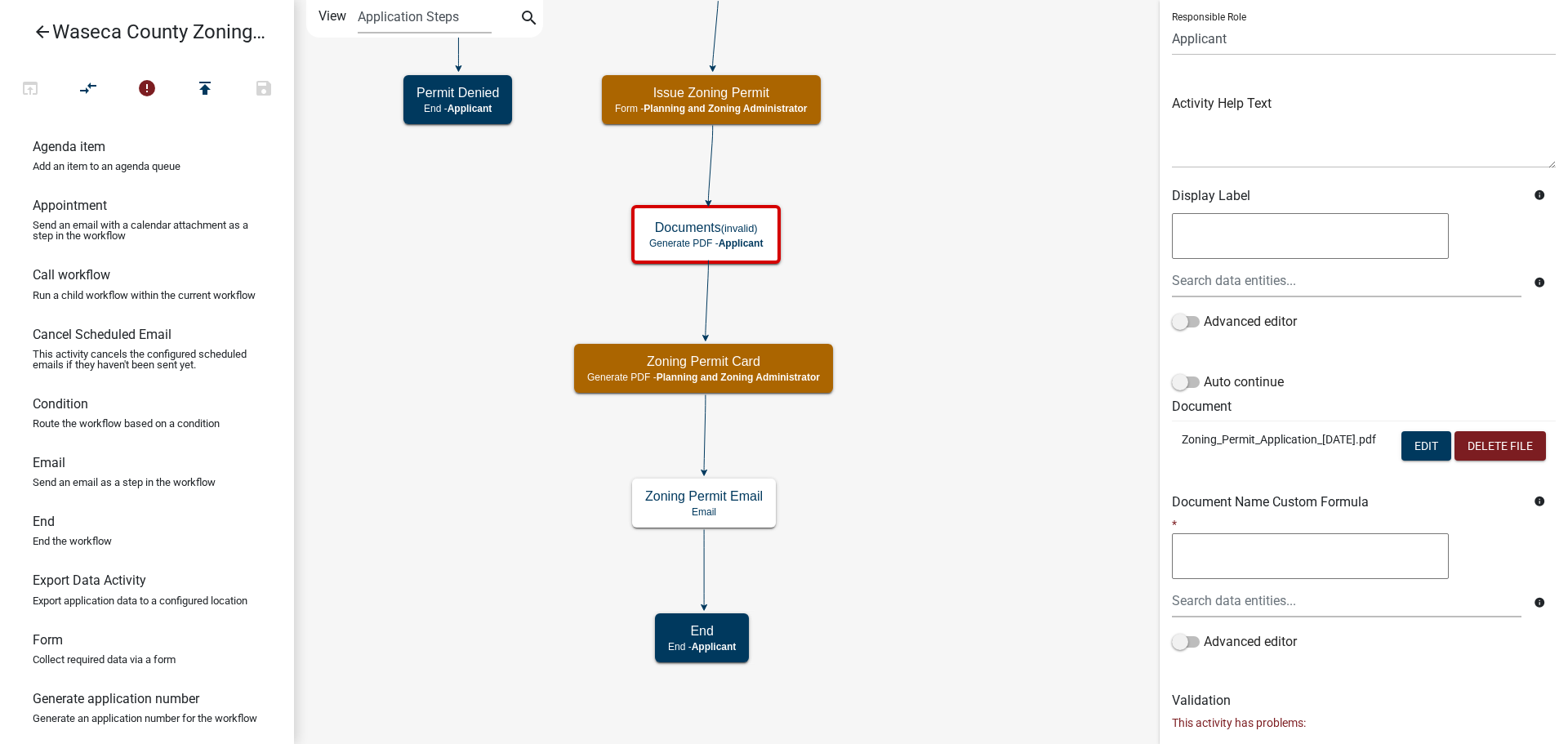
scroll to position [221, 0]
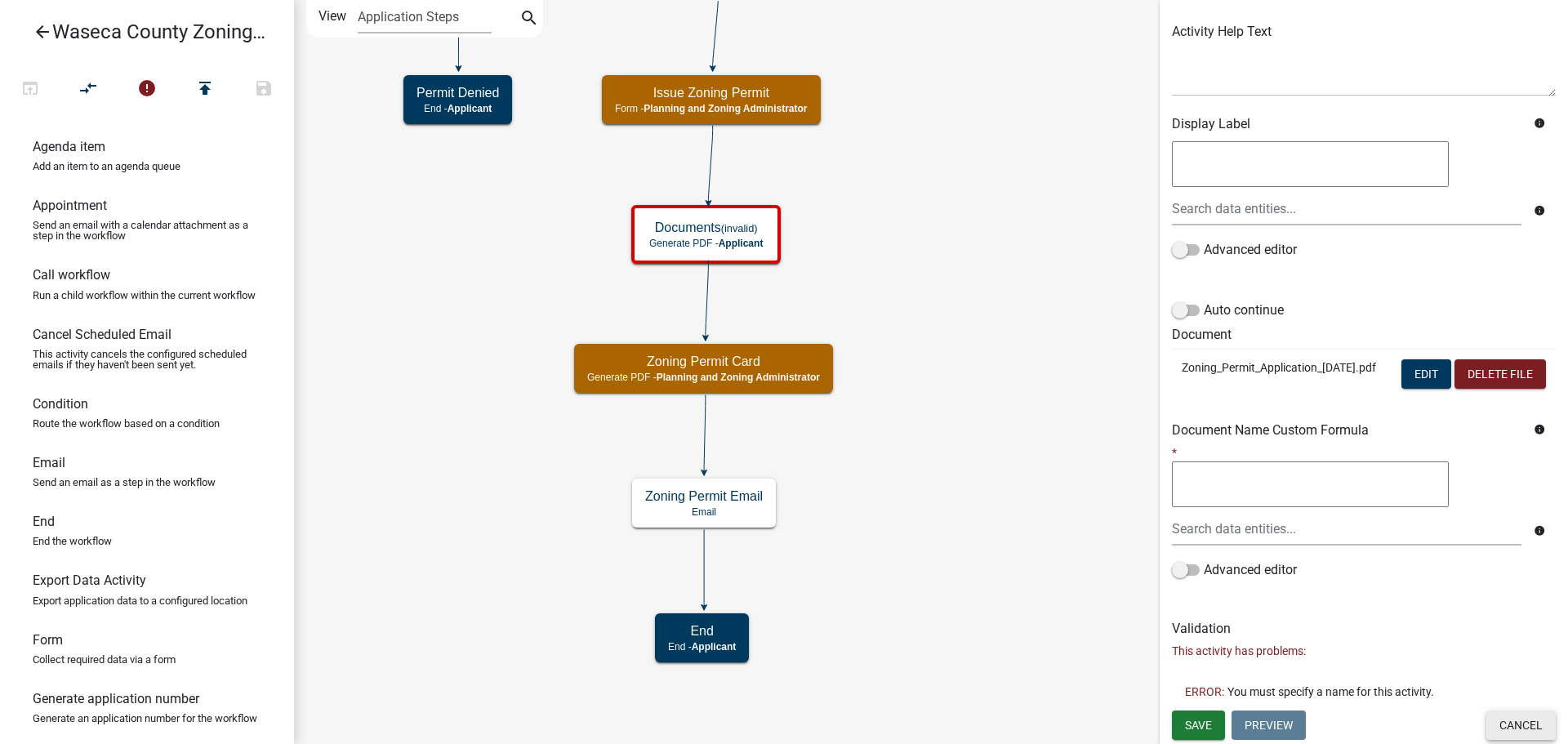
click at [1498, 722] on button "Cancel" at bounding box center [1521, 724] width 69 height 29
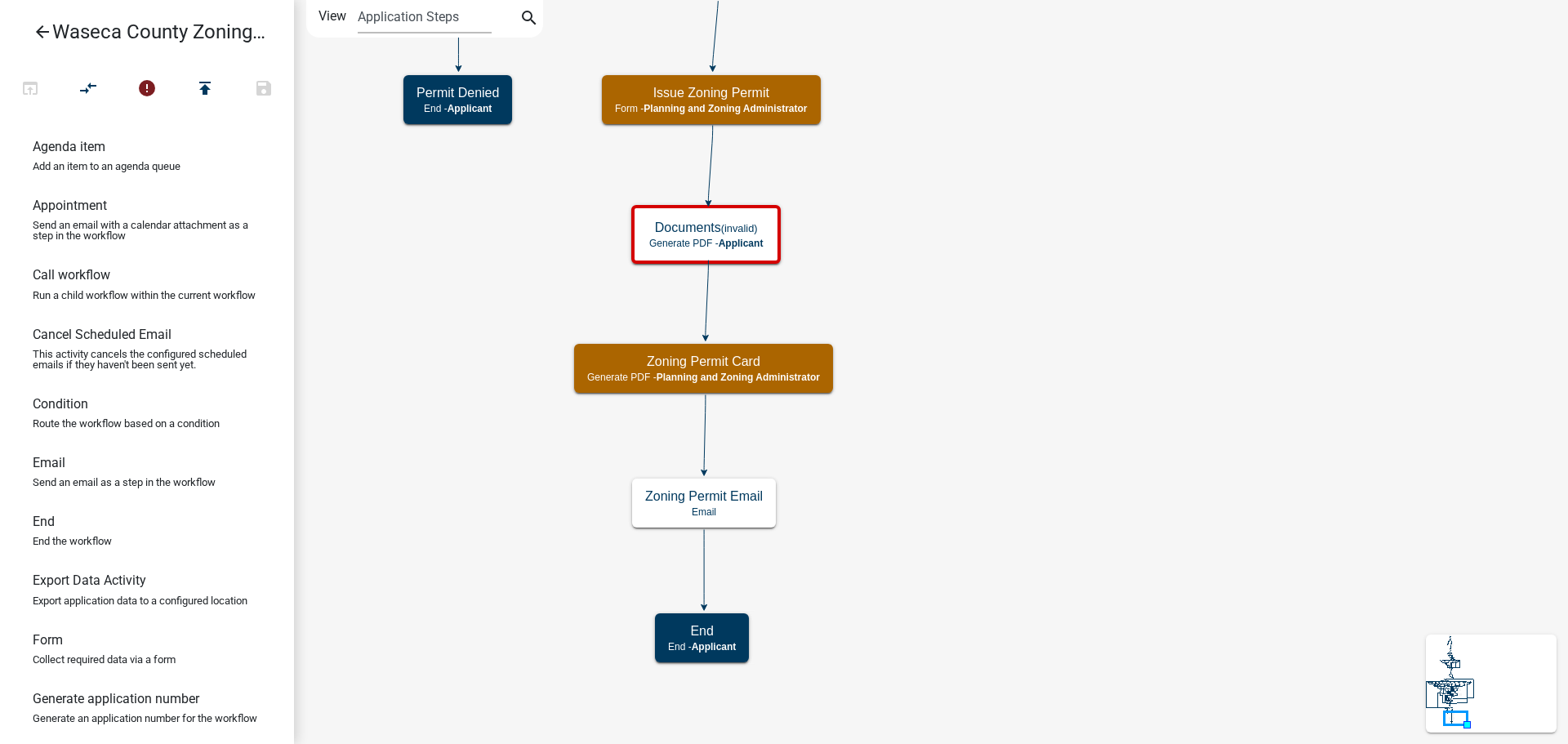
scroll to position [0, 0]
click at [562, 284] on icon "Start Start - Applicant Construction Request Form - Applicant Require User Requ…" at bounding box center [1118, 372] width 1647 height 742
click at [513, 278] on icon "Start Start - Applicant Construction Request Form - Applicant Require User Requ…" at bounding box center [1118, 372] width 1647 height 742
click at [454, 407] on icon "Start Start - Applicant Construction Request Form - Applicant Require User Requ…" at bounding box center [1118, 372] width 1647 height 742
